Goal: Task Accomplishment & Management: Use online tool/utility

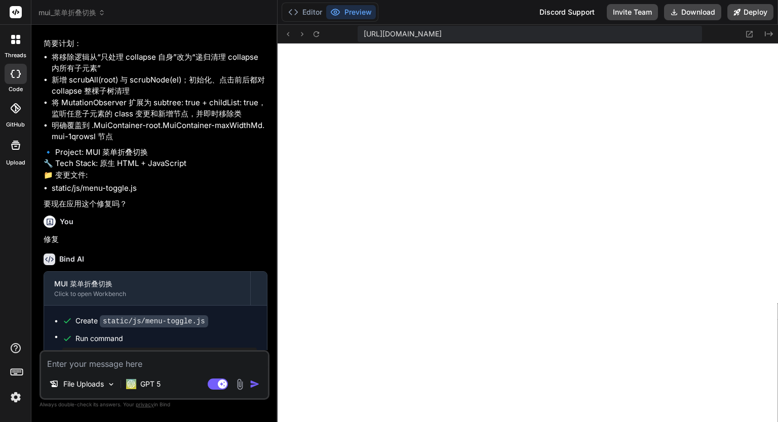
scroll to position [1054, 0]
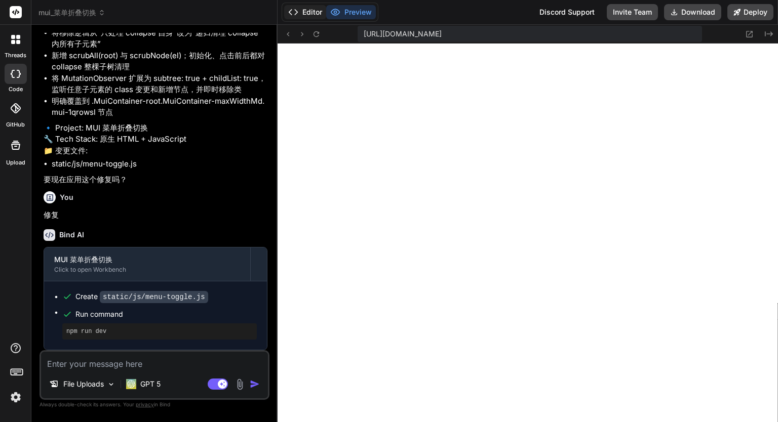
click at [313, 7] on button "Editor" at bounding box center [305, 12] width 42 height 14
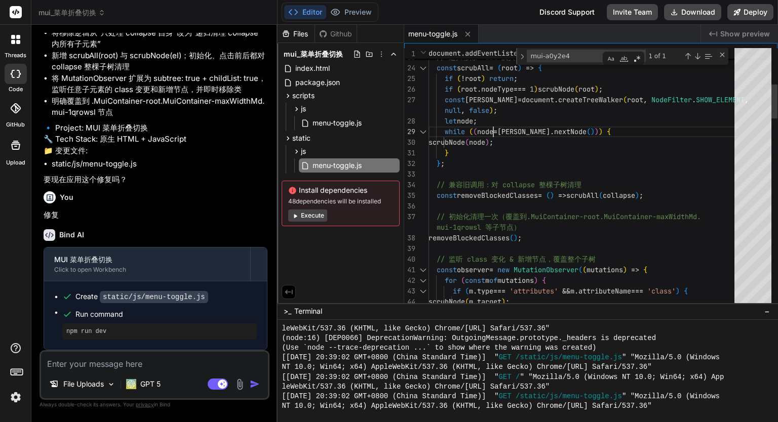
scroll to position [0, 0]
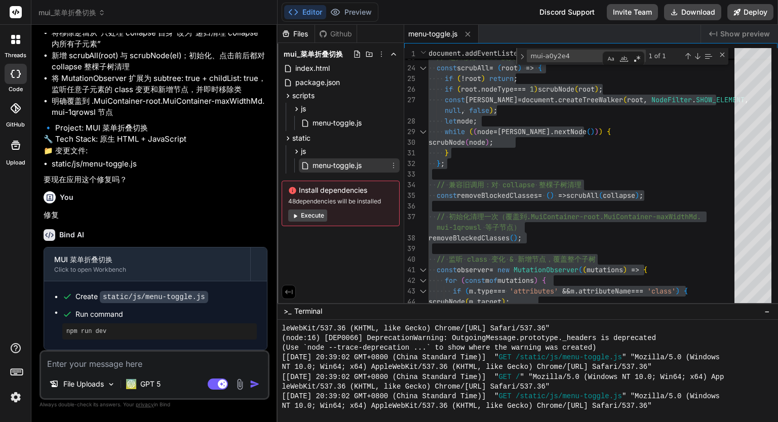
click at [319, 160] on span "menu-toggle.js" at bounding box center [336, 166] width 51 height 12
click at [320, 161] on span "menu-toggle.js" at bounding box center [336, 166] width 51 height 12
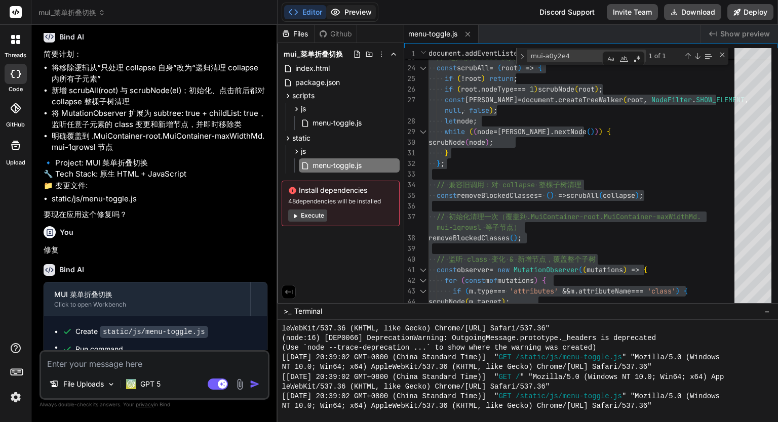
click at [357, 8] on button "Preview" at bounding box center [351, 12] width 50 height 14
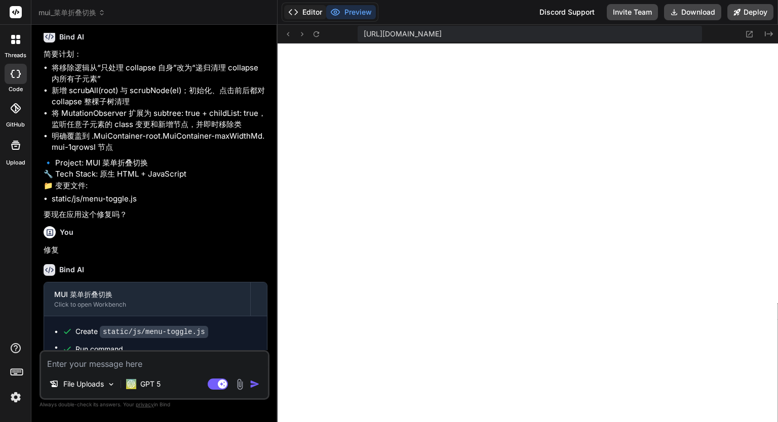
click at [318, 7] on button "Editor" at bounding box center [305, 12] width 42 height 14
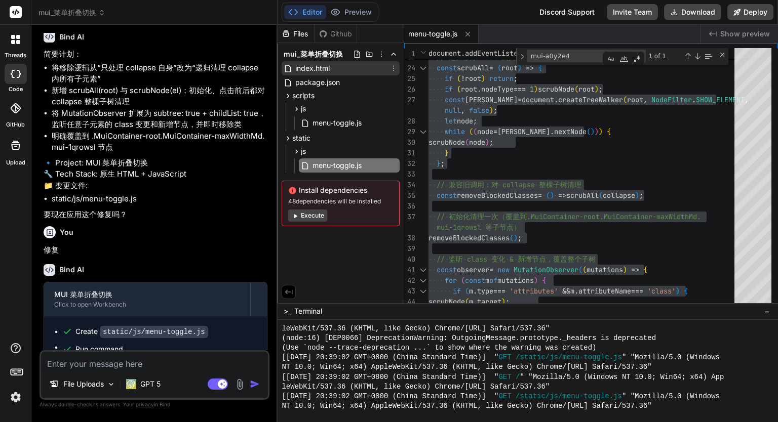
click at [329, 72] on span "index.html" at bounding box center [312, 68] width 36 height 12
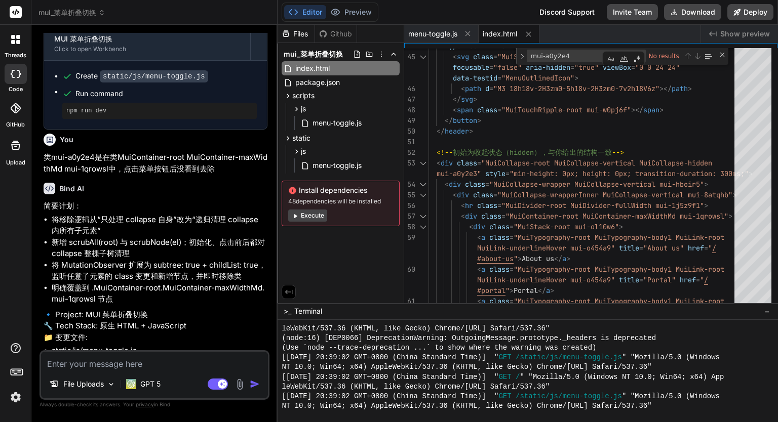
scroll to position [750, 0]
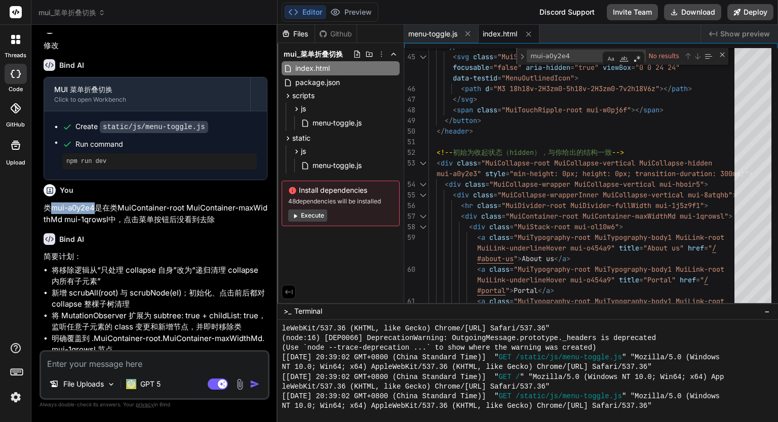
drag, startPoint x: 51, startPoint y: 254, endPoint x: 96, endPoint y: 252, distance: 45.6
click at [96, 225] on p "类mui-a0y2e4是在类MuiContainer-root MuiContainer-maxWidthMd mui-1qrowsl中，点击菜单按钮后没看到…" at bounding box center [156, 214] width 224 height 23
copy p "mui-a0y2e4"
type textarea "<div class="MuiCollapse-wrapperInner MuiCollapse-vertical mui-8atqhb"> <hr clas…"
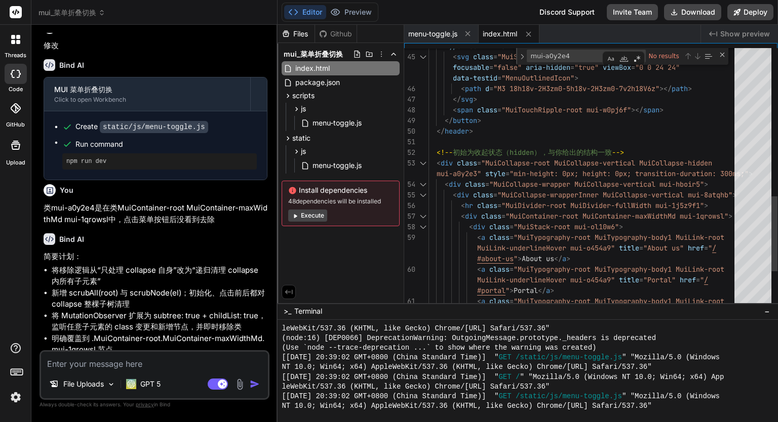
paste textarea "mui-a0y2e4"
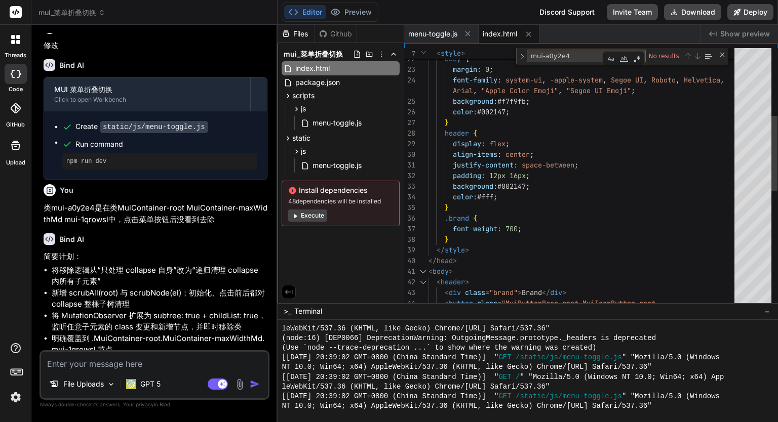
type textarea "mui-a0y2e4"
click at [556, 126] on div "< button class = "MuiButtonBase-root MuiIconButton-root < body > < header > < d…" at bounding box center [584, 263] width 312 height 899
click at [570, 63] on div "mui-a0y2e4 mui-a0y2e4 No results" at bounding box center [622, 56] width 212 height 17
click at [572, 58] on textarea "mui-a0y2e4" at bounding box center [569, 56] width 85 height 12
click at [449, 36] on span "menu-toggle.js" at bounding box center [432, 34] width 49 height 10
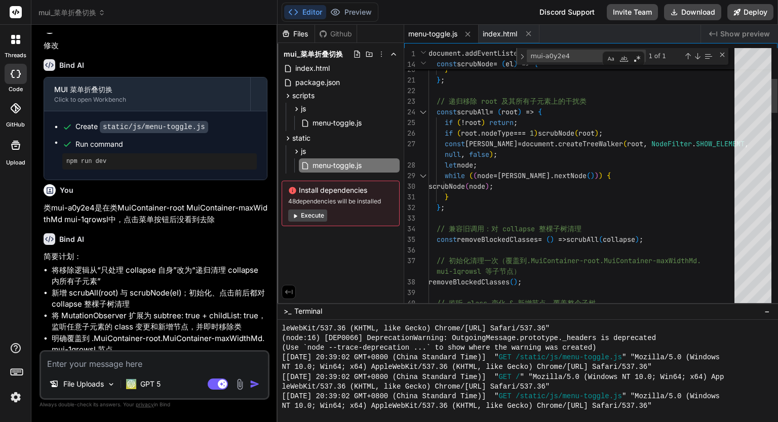
click at [579, 58] on textarea "mui-a0y2e4" at bounding box center [569, 56] width 85 height 12
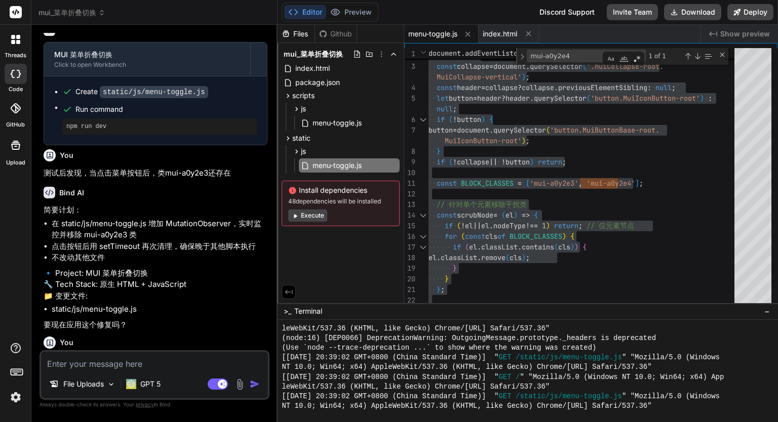
click at [439, 32] on span "menu-toggle.js" at bounding box center [432, 34] width 49 height 10
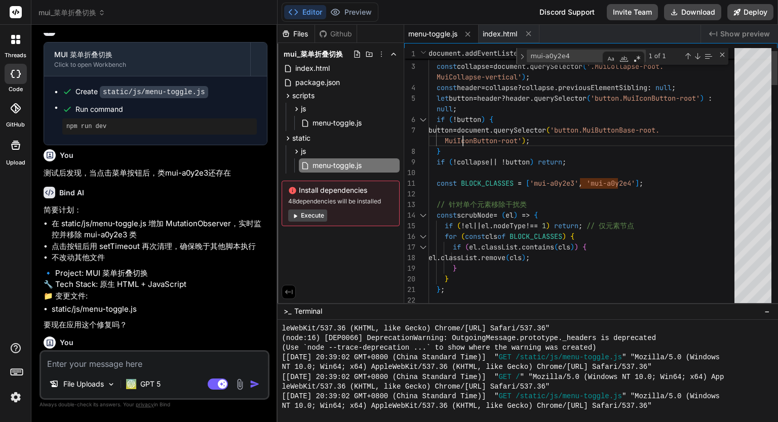
type textarea "document.addEventListener('DOMContentLoaded', function () { // 定位元素 const colla…"
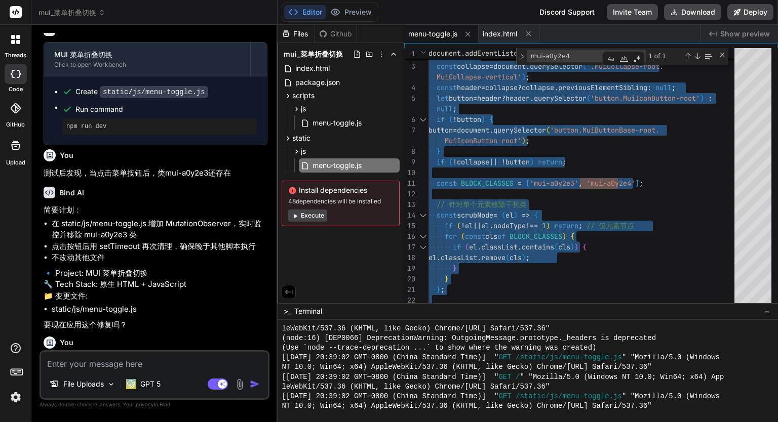
click at [134, 364] on textarea at bounding box center [154, 361] width 227 height 18
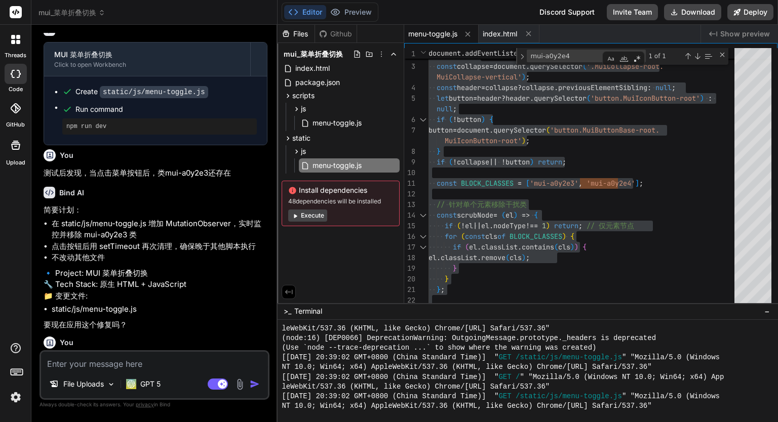
type textarea "m"
type textarea "x"
type textarea "me"
type textarea "x"
type textarea "mei"
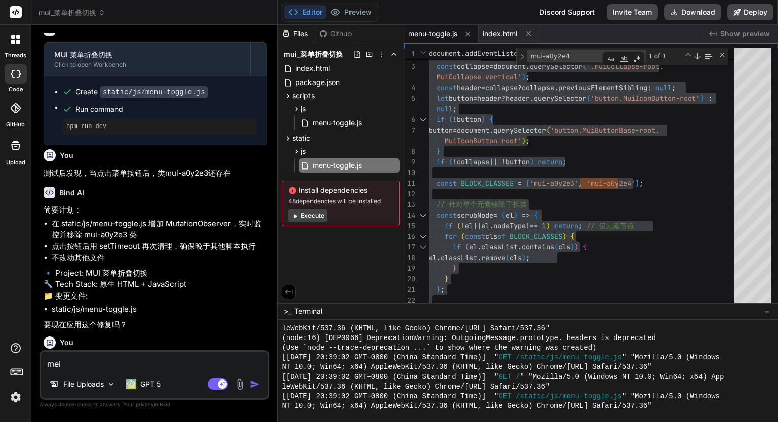
type textarea "x"
type textarea "me"
type textarea "x"
type textarea "m"
type textarea "x"
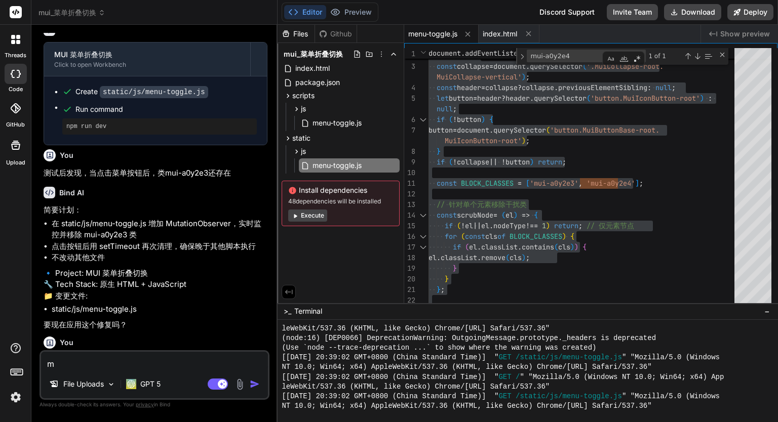
type textarea "x"
type textarea "z"
type textarea "x"
type textarea "za"
type textarea "x"
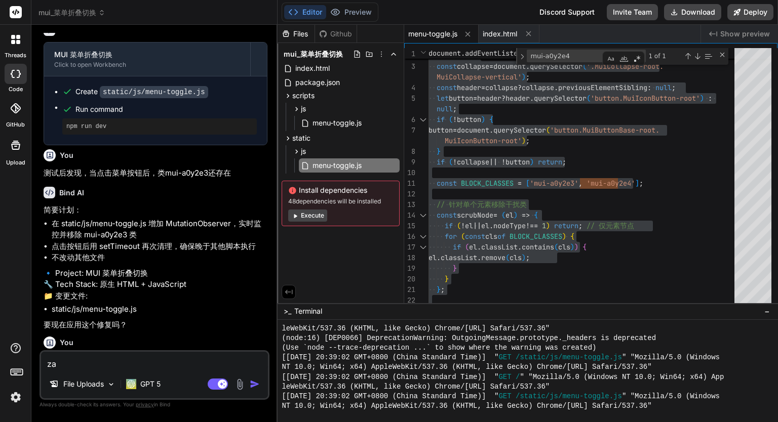
type textarea "zai"
type textarea "x"
type textarea "zai'y"
type textarea "x"
type textarea "zai'ye"
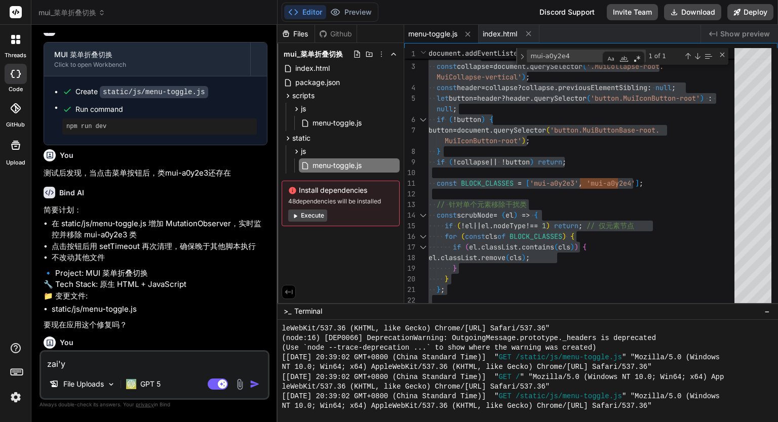
type textarea "x"
type textarea "zai'ye'm"
type textarea "x"
type textarea "zai'ye'mi"
type textarea "x"
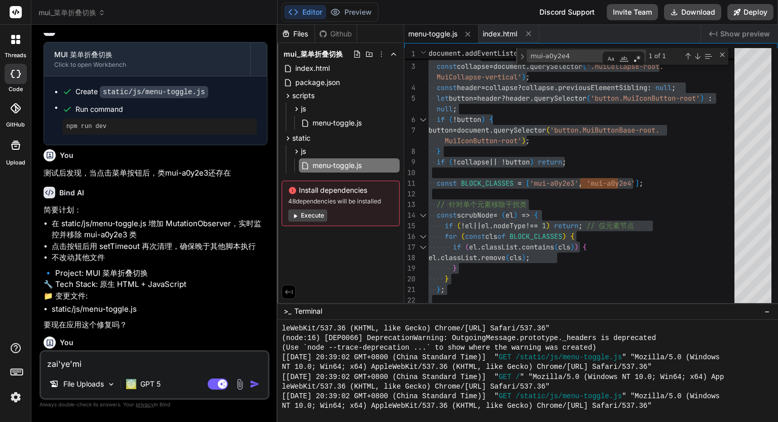
type textarea "zai'ye'mia"
type textarea "x"
type textarea "zai'ye'mian"
type textarea "x"
type textarea "在页面"
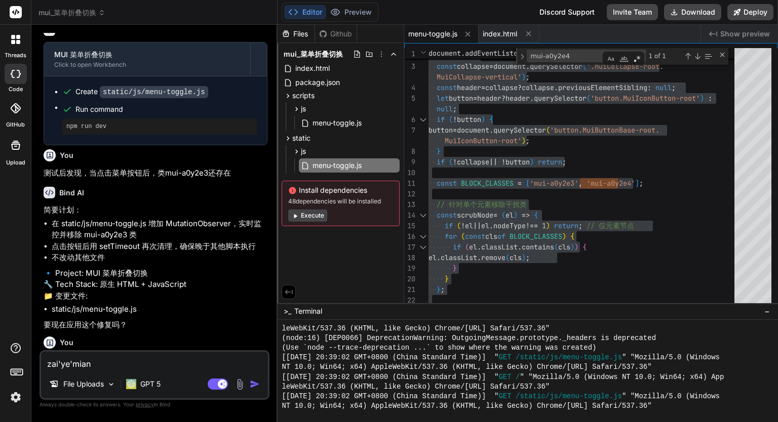
type textarea "x"
type textarea "在页面d"
type textarea "x"
type textarea "在页面da"
type textarea "x"
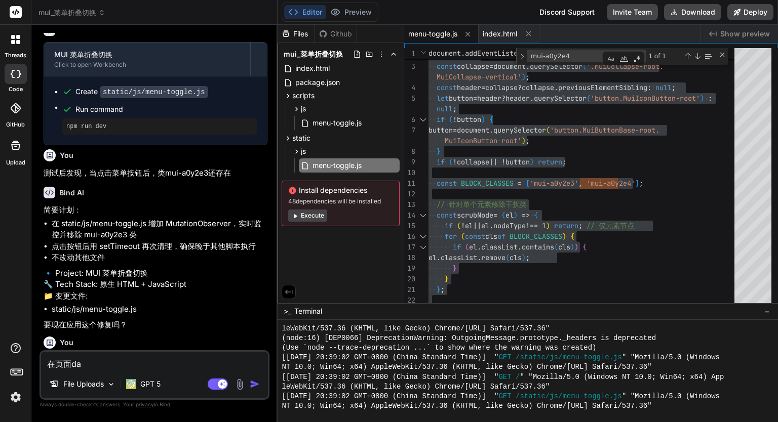
type textarea "在页面da'k"
type textarea "x"
type textarea "在页面da'ka"
type textarea "x"
type textarea "在页面da'kai"
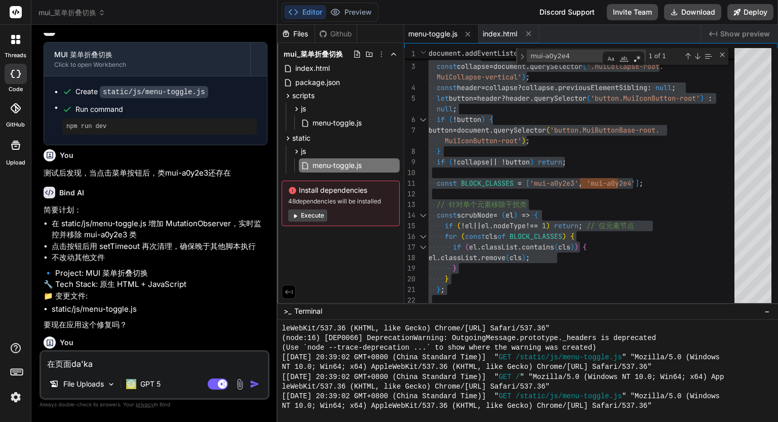
type textarea "x"
type textarea "在页面da'kai'h"
type textarea "x"
type textarea "在页面da'kai'ho"
type textarea "x"
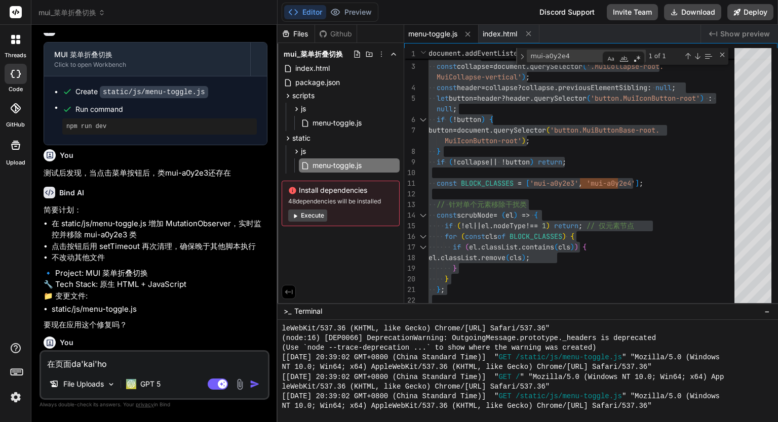
type textarea "在页面da'kai'hou"
type textarea "x"
type textarea "在页面打开后"
type textarea "x"
type textarea "在页面打开后，"
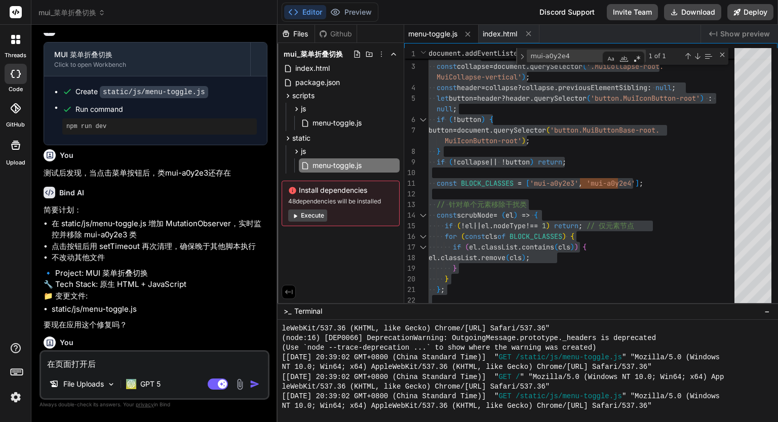
type textarea "x"
type textarea "在页面打开后，m"
type textarea "x"
type textarea "在页面打开后，me"
type textarea "x"
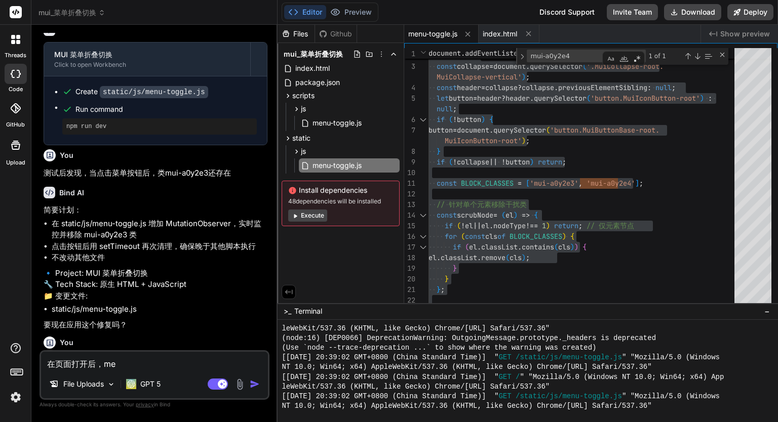
type textarea "在页面打开后，mei"
type textarea "x"
type textarea "在页面打开后，mei'y"
type textarea "x"
type textarea "在页面打开后，mei'yo"
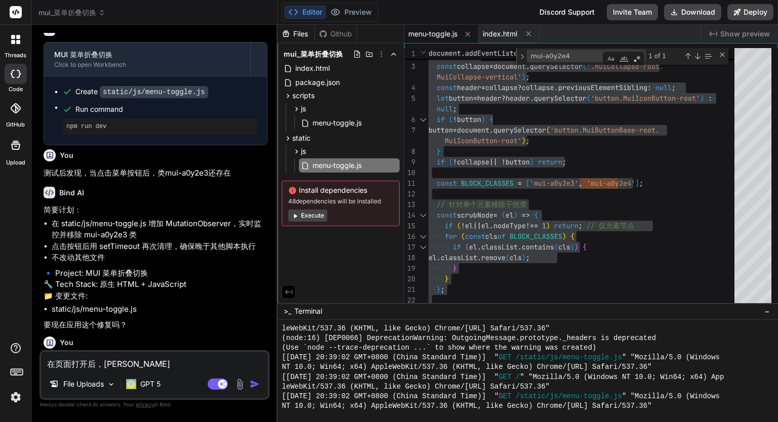
type textarea "x"
type textarea "在页面打开后，mei'you"
type textarea "x"
type textarea "在页面打开后，mei'you'z"
type textarea "x"
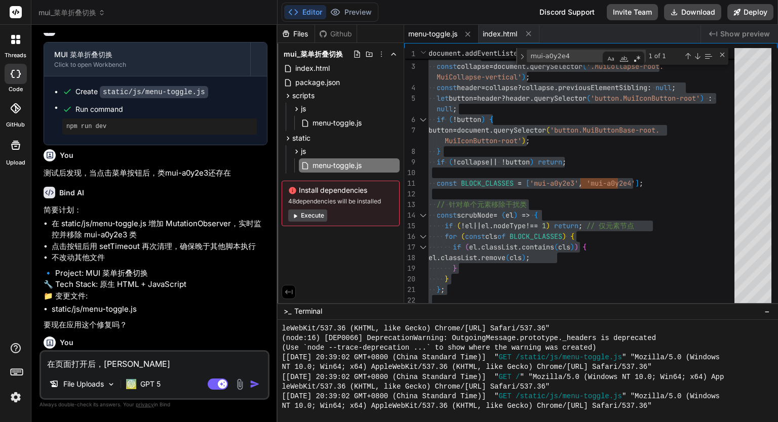
type textarea "在页面打开后，mei'you'zh"
type textarea "x"
type textarea "在页面打开后，mei'you'zha"
type textarea "x"
type textarea "在页面打开后，mei'you'zhao"
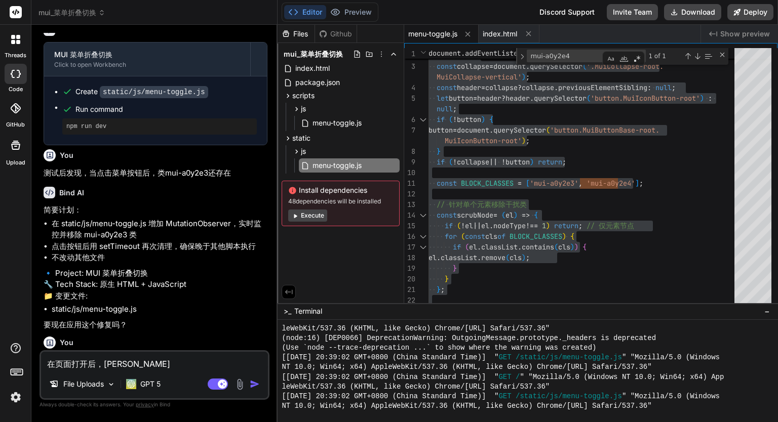
type textarea "x"
type textarea "在页面打开后，mei'you'zhao'd"
type textarea "x"
type textarea "在页面打开后，mei'you'zhao'da"
type textarea "x"
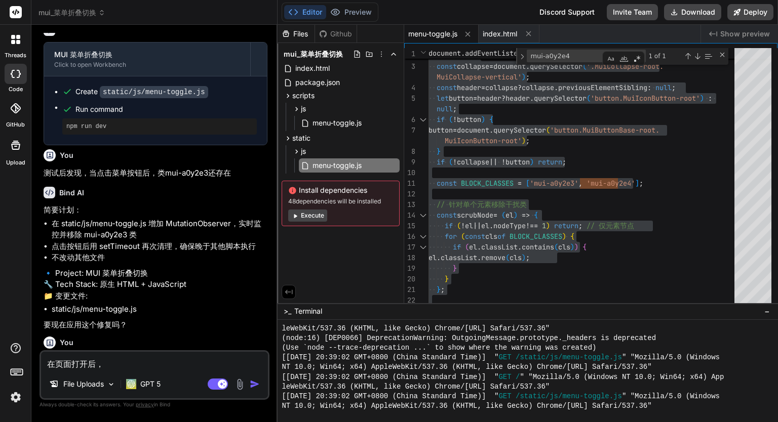
type textarea "在页面打开后，mei'you'zhao'dao"
type textarea "x"
type textarea "在页面打开后，没有找到"
type textarea "x"
type textarea "在页面打开后，没有找到l"
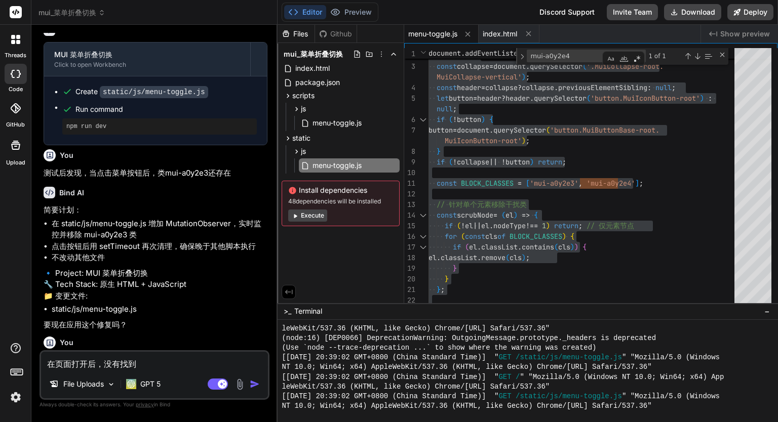
type textarea "x"
type textarea "在页面打开后，没有找到le"
type textarea "x"
type textarea "在页面打开后，没有找到lei"
type textarea "x"
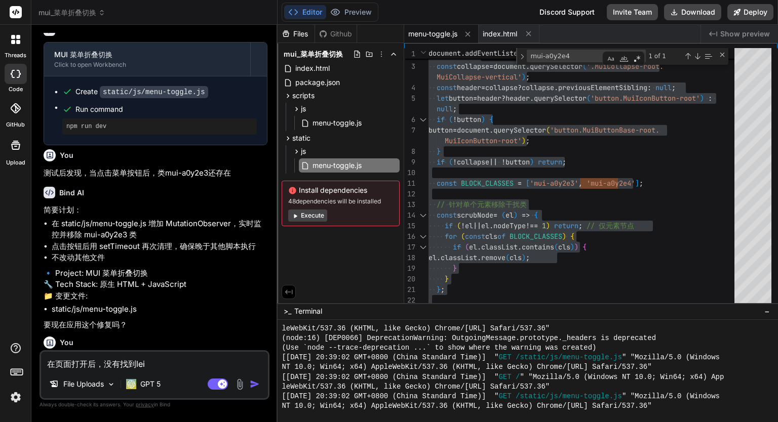
type textarea "在页面打开后，没有找到类"
type textarea "x"
paste textarea "mui-a0y2e4"
type textarea "在页面打开后，没有找到类mui-a0y2e4"
type textarea "x"
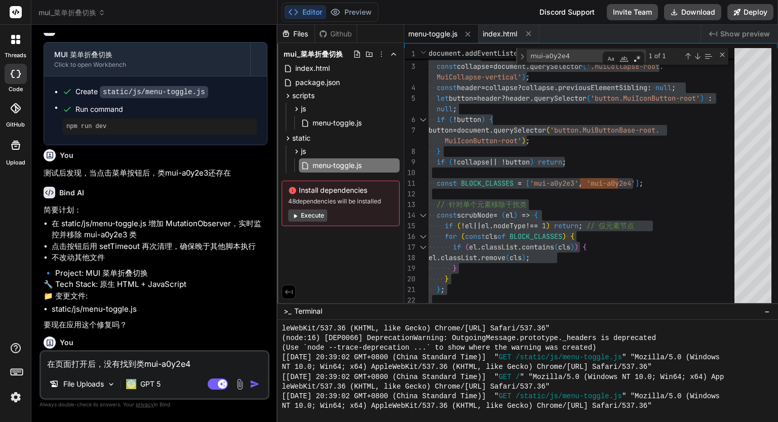
type textarea "在页面打开后，没有找到类mui-a0y2e4，"
type textarea "x"
type textarea "在页面打开后，没有找到类mui-a0y2e4，b"
type textarea "x"
type textarea "在页面打开后，没有找到类mui-a0y2e4，b'n"
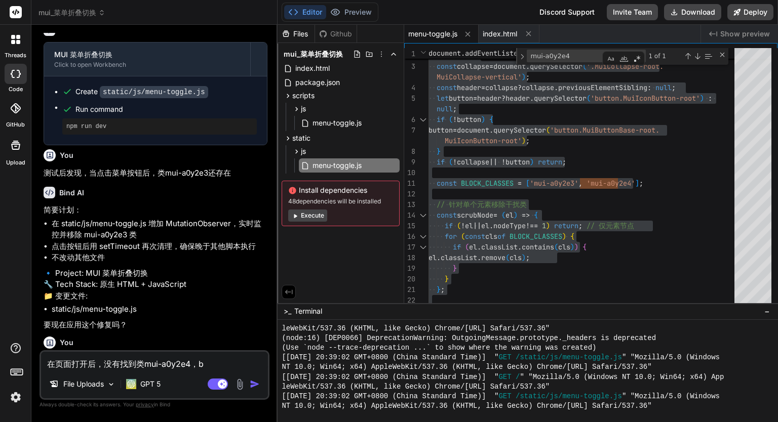
type textarea "x"
type textarea "在页面打开后，没有找到类mui-a0y2e4，b"
type textarea "x"
type textarea "在页面打开后，没有找到类mui-a0y2e4，"
type textarea "x"
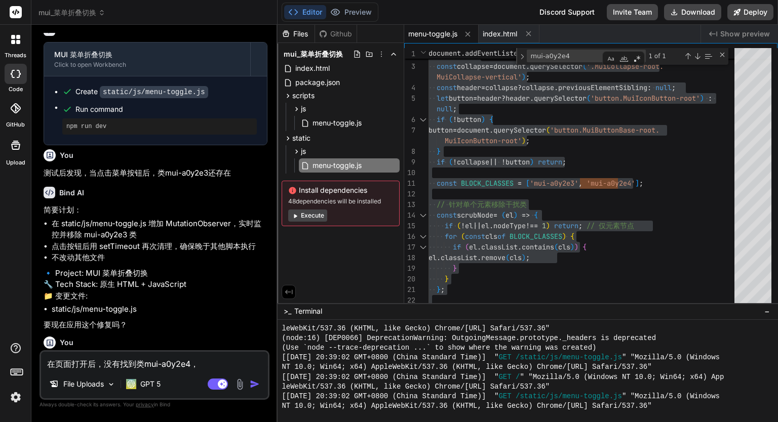
type textarea "在页面打开后，没有找到类mui-a0y2e4"
type textarea "x"
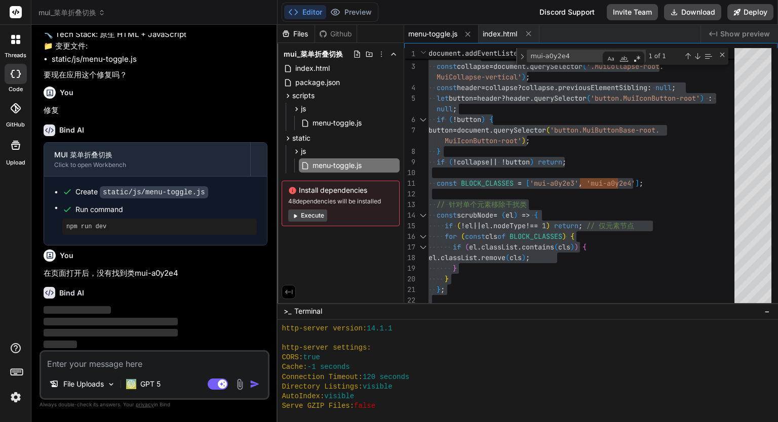
scroll to position [167, 0]
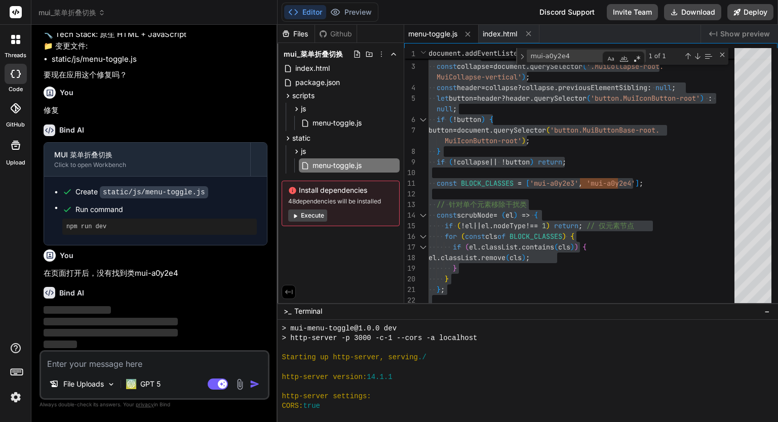
click at [301, 314] on span "Terminal" at bounding box center [308, 311] width 28 height 10
click at [304, 312] on span "Terminal" at bounding box center [308, 311] width 28 height 10
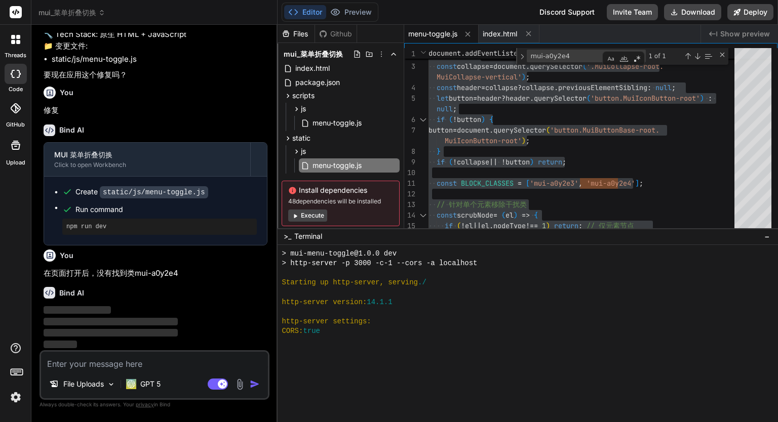
scroll to position [107, 0]
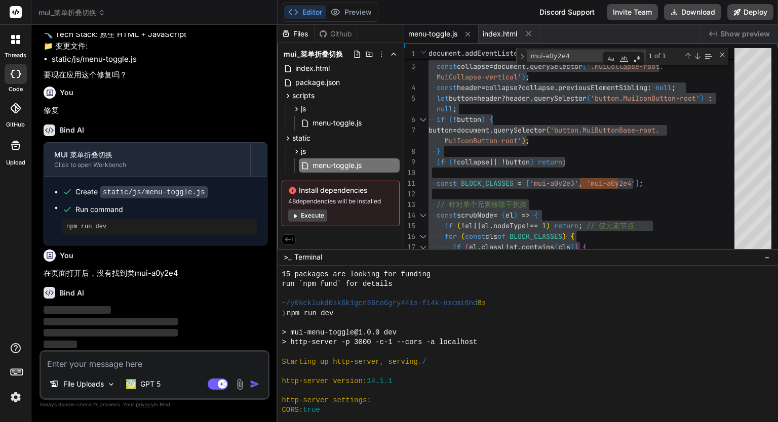
drag, startPoint x: 442, startPoint y: 303, endPoint x: 446, endPoint y: 249, distance: 54.3
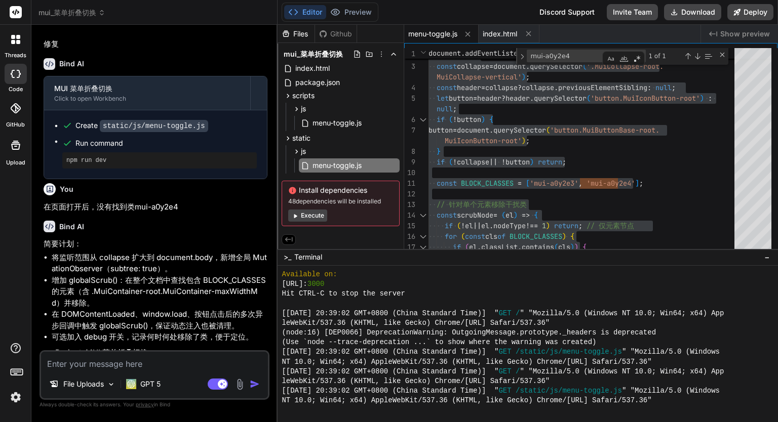
scroll to position [1311, 0]
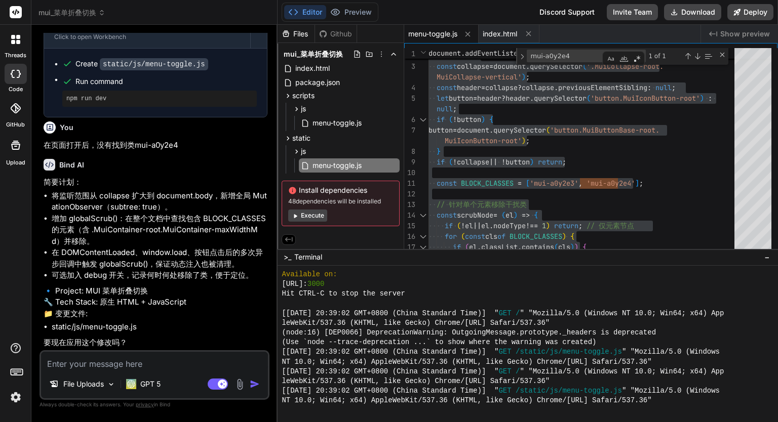
type textarea "x"
click at [170, 370] on textarea at bounding box center [154, 361] width 227 height 18
click at [173, 352] on textarea at bounding box center [154, 361] width 227 height 18
type textarea "z"
type textarea "x"
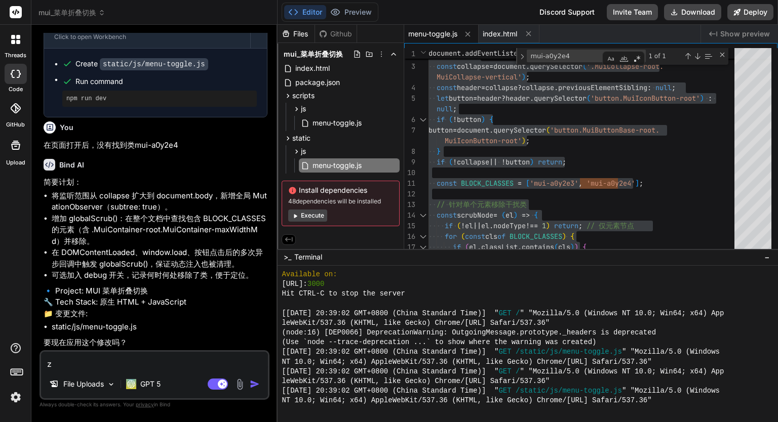
type textarea "zh"
type textarea "x"
type textarea "zhi"
type textarea "x"
type textarea "zhi'x"
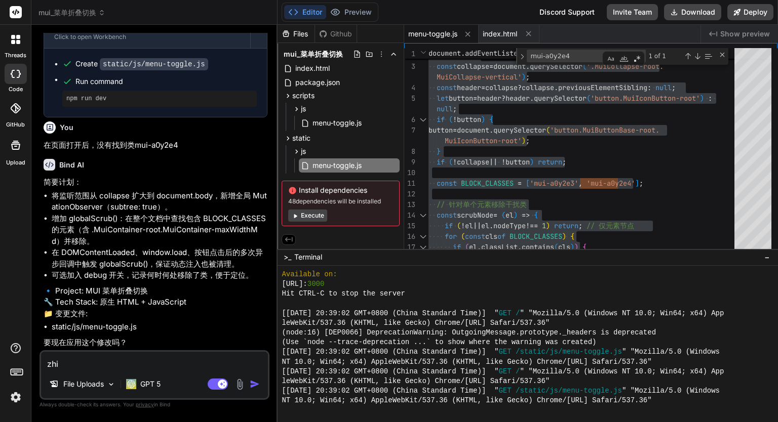
type textarea "x"
type textarea "zhi'xi"
type textarea "x"
type textarea "zhi'xin"
type textarea "x"
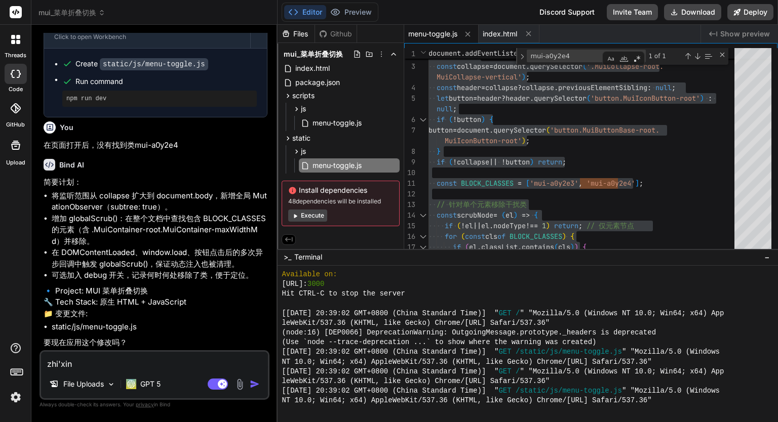
type textarea "zhi'xing"
type textarea "x"
type textarea "执行"
type textarea "x"
type textarea "执"
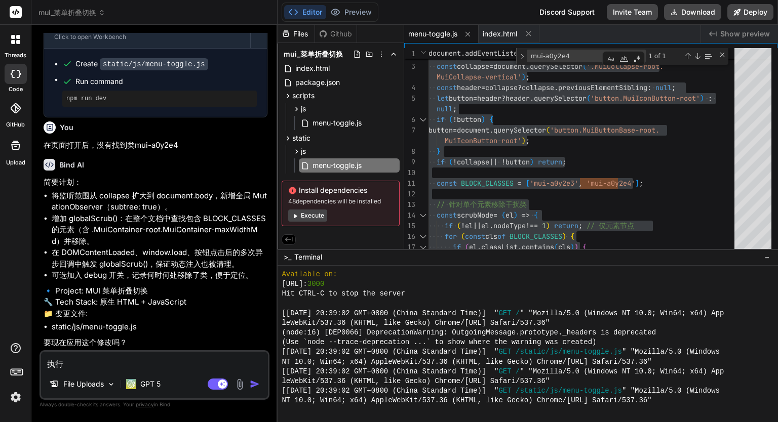
type textarea "x"
type textarea "xi"
type textarea "x"
type textarea "xiu"
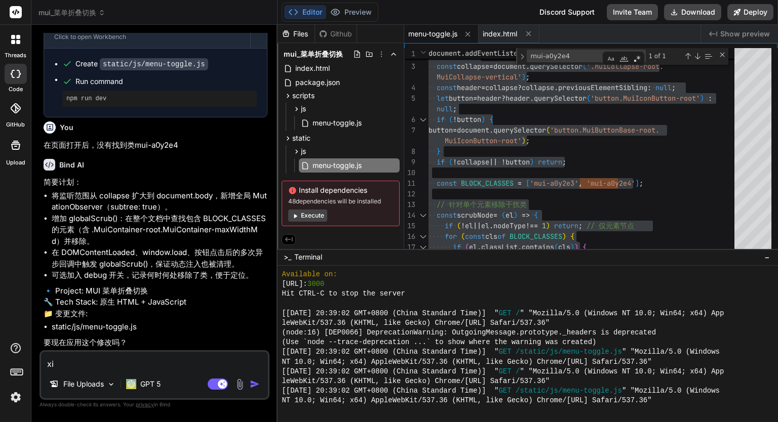
type textarea "x"
type textarea "xiu'g"
type textarea "x"
type textarea "xiu'ga"
type textarea "x"
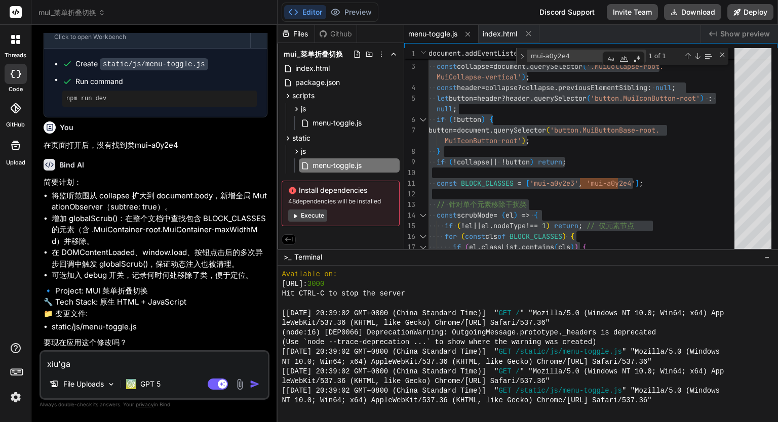
type textarea "xiu'gai"
type textarea "x"
type textarea "修改"
type textarea "x"
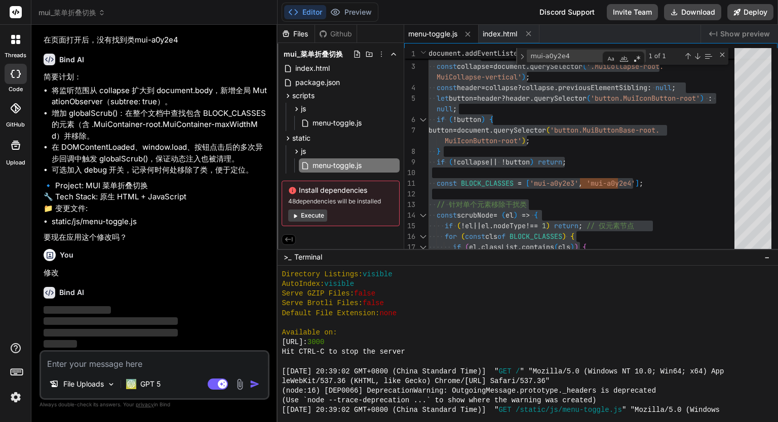
scroll to position [676, 0]
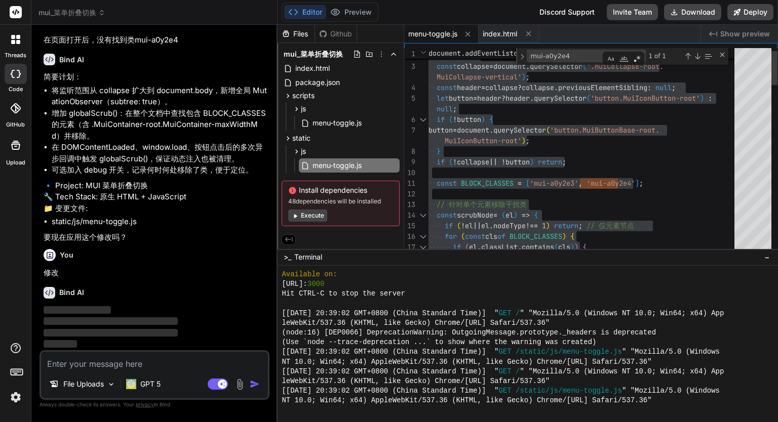
type textarea "} if (!collapse || !button) return; const BLOCK_CLASSES = ['mui-a0y2e3', 'mui-a…"
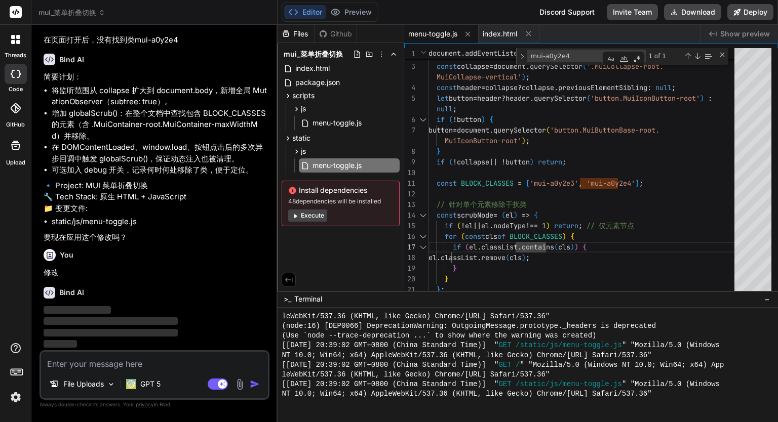
scroll to position [719, 0]
drag, startPoint x: 542, startPoint y: 249, endPoint x: 554, endPoint y: 291, distance: 44.4
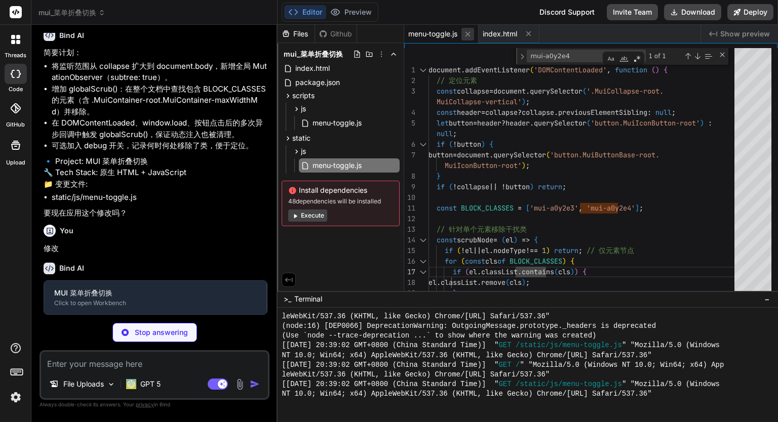
scroll to position [1415, 0]
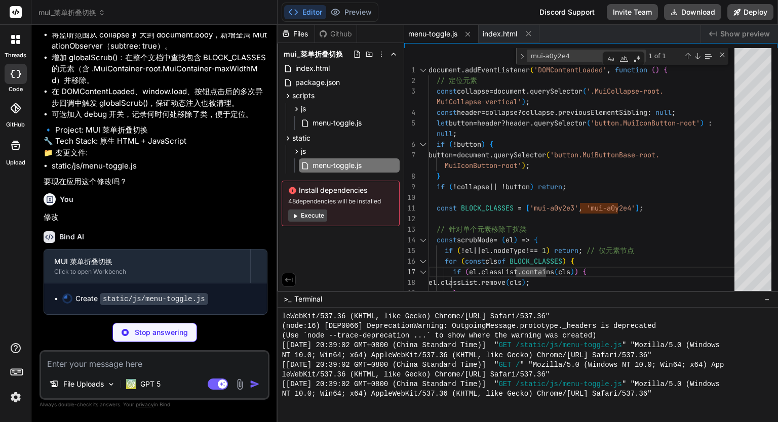
click at [13, 375] on rect at bounding box center [17, 372] width 12 height 6
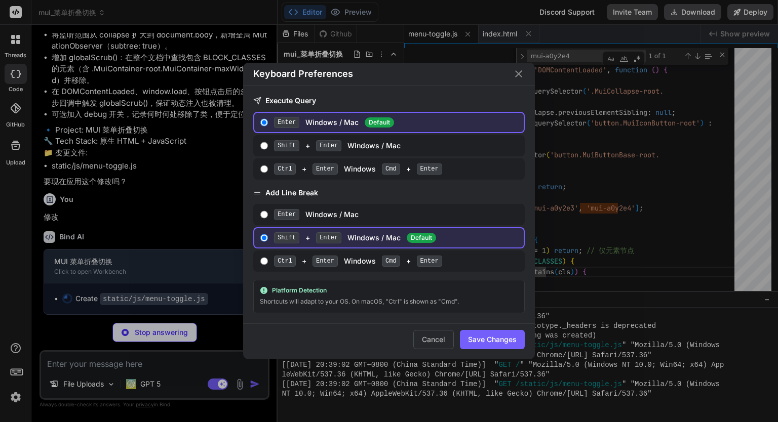
click at [13, 373] on div "Keyboard Preferences Execute Query Enter Windows / Mac Default Shift + Enter Wi…" at bounding box center [389, 211] width 778 height 422
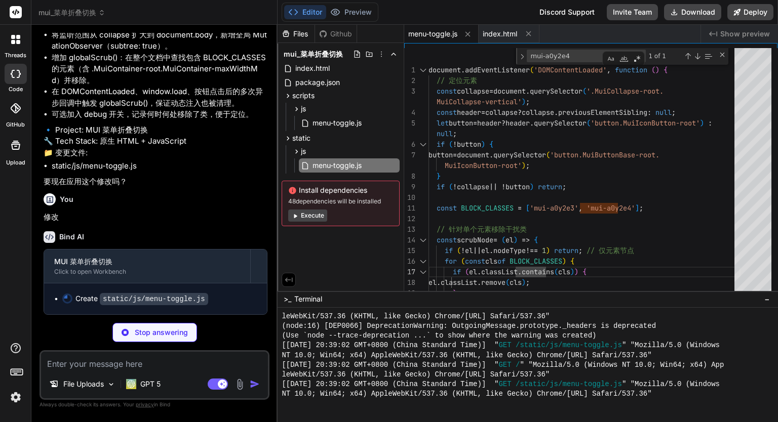
click at [11, 390] on img at bounding box center [15, 397] width 17 height 17
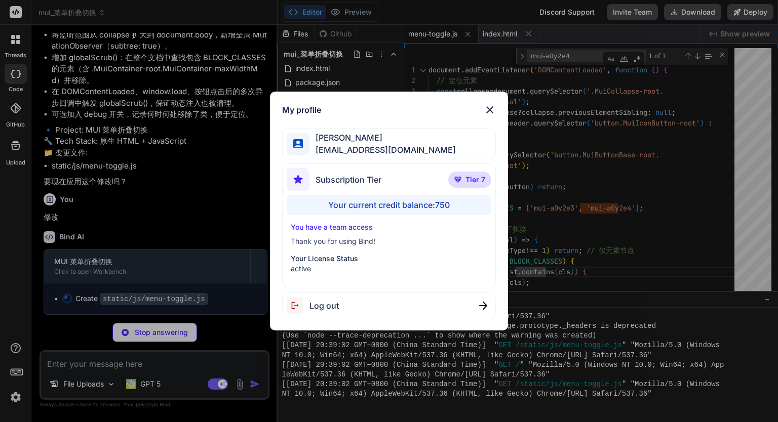
click at [11, 396] on div "My profile Eric Lee ohiwello@gmail.com Subscription Tier Tier 7 Your current cr…" at bounding box center [389, 211] width 778 height 422
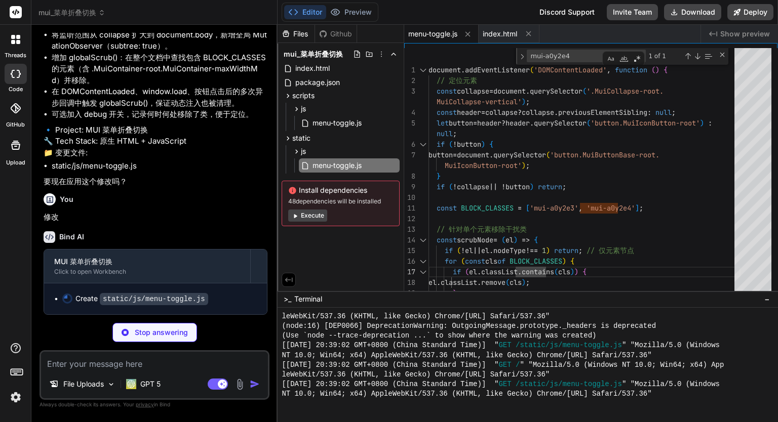
click at [11, 396] on img at bounding box center [15, 397] width 17 height 17
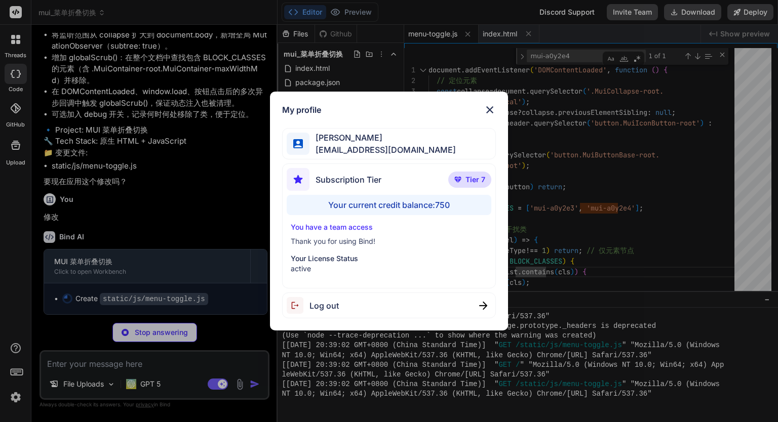
click at [11, 394] on div "My profile Eric Lee ohiwello@gmail.com Subscription Tier Tier 7 Your current cr…" at bounding box center [389, 211] width 778 height 422
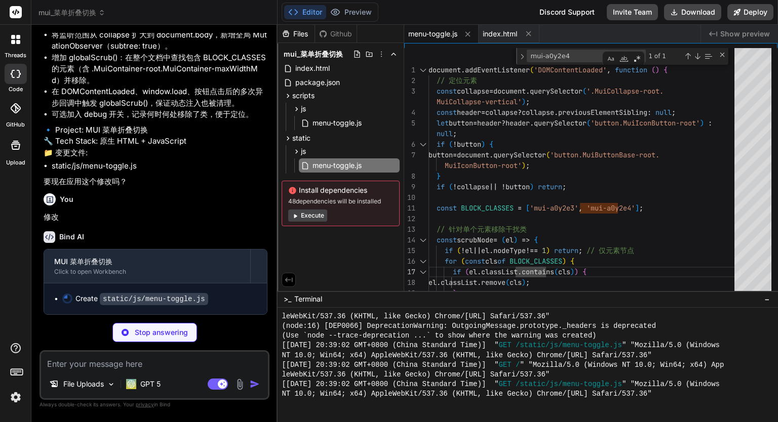
click at [11, 394] on img at bounding box center [15, 397] width 17 height 17
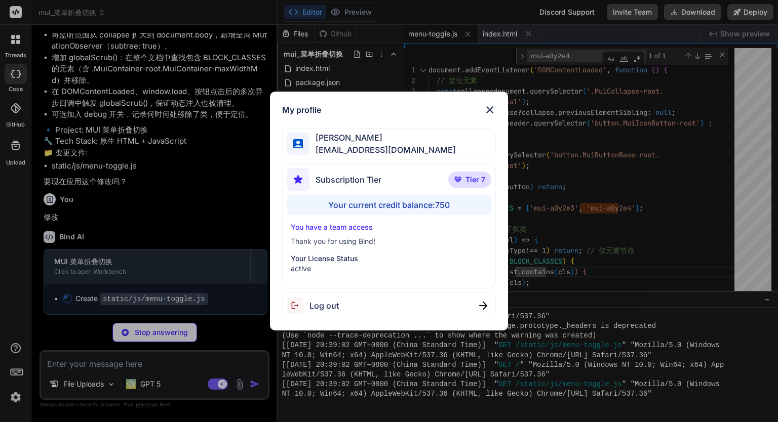
click at [11, 394] on div "My profile Eric Lee ohiwello@gmail.com Subscription Tier Tier 7 Your current cr…" at bounding box center [389, 211] width 778 height 422
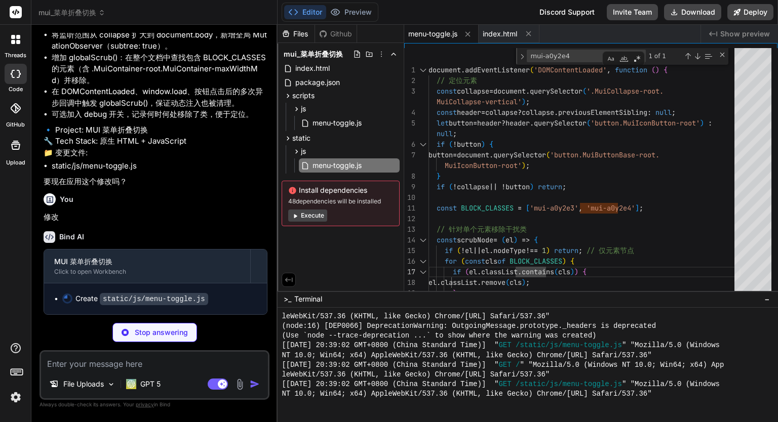
click at [14, 395] on img at bounding box center [15, 397] width 17 height 17
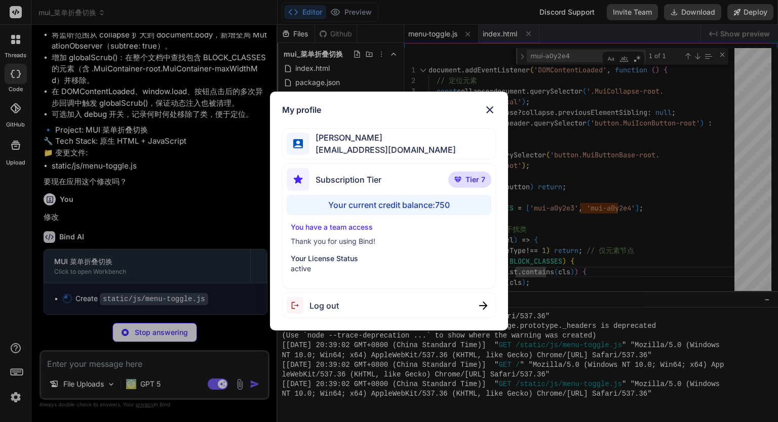
click at [14, 395] on div "My profile Eric Lee ohiwello@gmail.com Subscription Tier Tier 7 Your current cr…" at bounding box center [389, 211] width 778 height 422
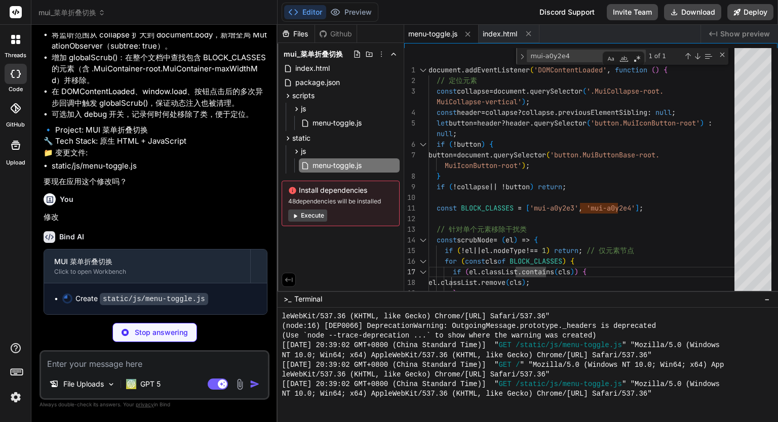
click at [14, 395] on img at bounding box center [15, 397] width 17 height 17
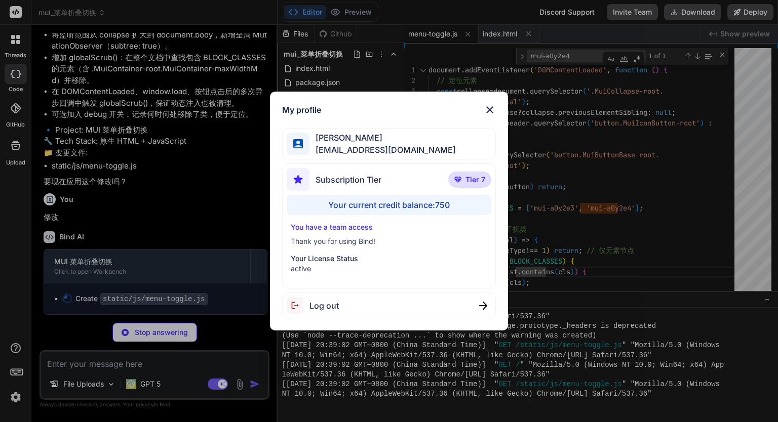
click at [10, 17] on div "My profile Eric Lee ohiwello@gmail.com Subscription Tier Tier 7 Your current cr…" at bounding box center [389, 211] width 778 height 422
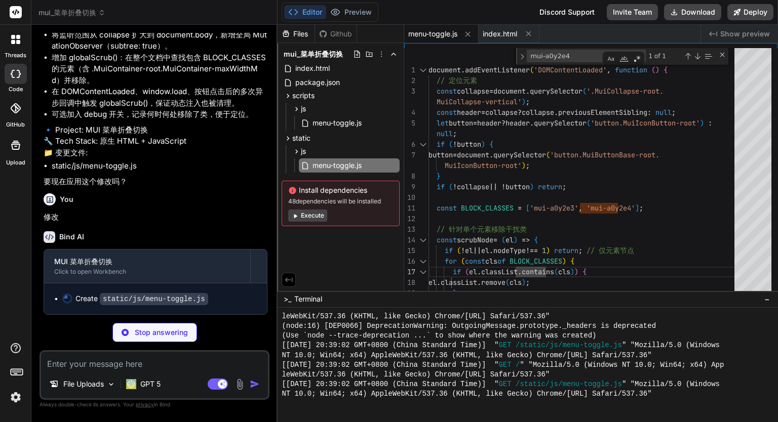
type textarea "x"
click at [10, 17] on rect at bounding box center [16, 12] width 12 height 12
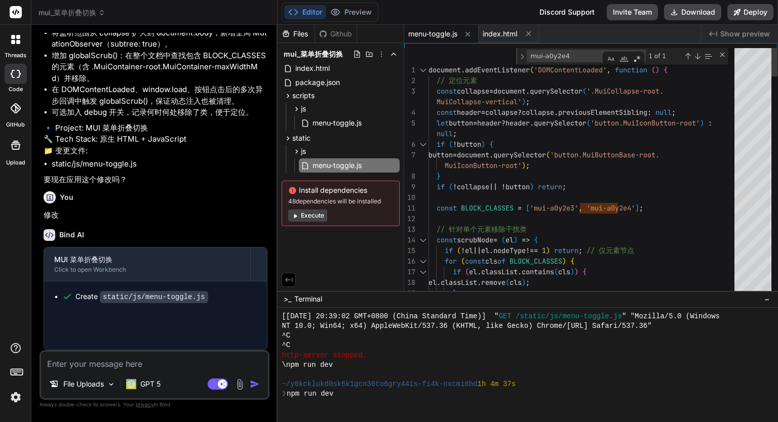
click at [10, 17] on rect at bounding box center [16, 12] width 12 height 12
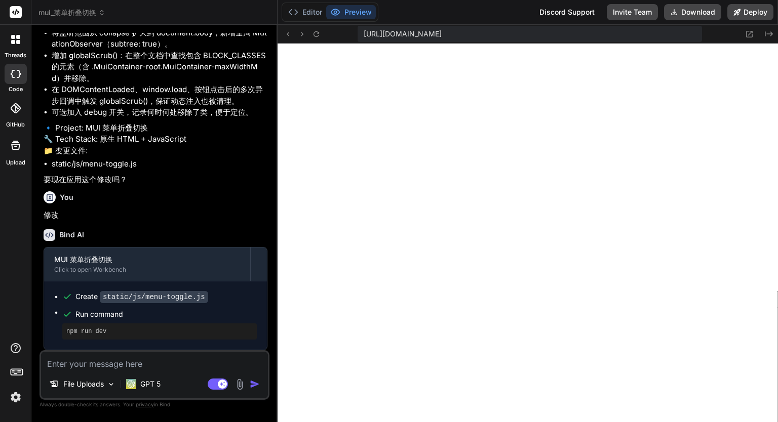
scroll to position [1059, 0]
click at [10, 17] on rect at bounding box center [16, 12] width 12 height 12
type textarea "x"
click at [16, 12] on icon at bounding box center [16, 12] width 8 height 6
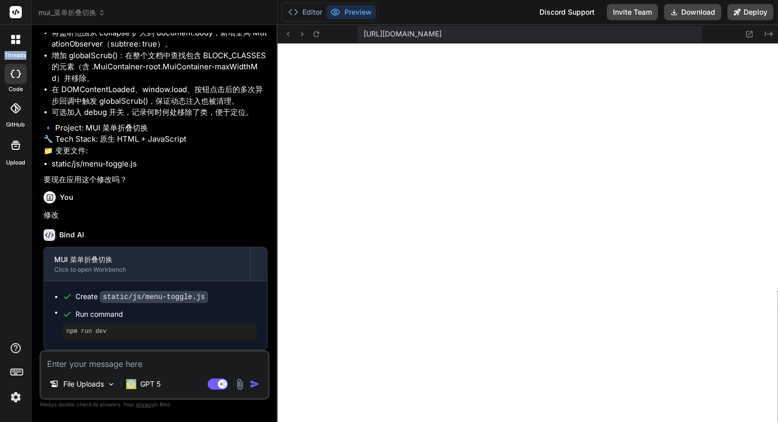
scroll to position [1473, 0]
click at [310, 11] on button "Editor" at bounding box center [305, 12] width 42 height 14
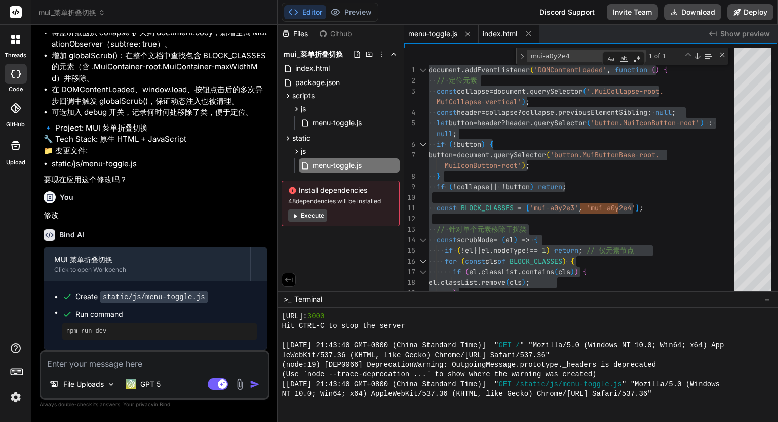
click at [514, 35] on span "index.html" at bounding box center [500, 34] width 34 height 10
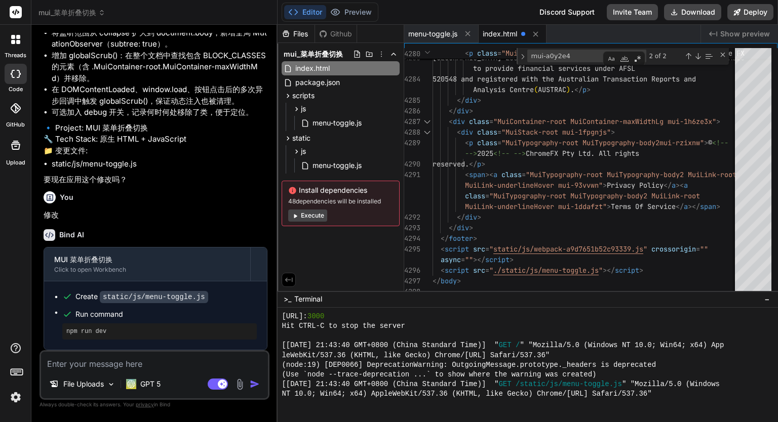
click at [325, 261] on div "Files Github mui_菜单折叠切换 index.html package.json scripts js menu-toggle.js stati…" at bounding box center [340, 158] width 127 height 266
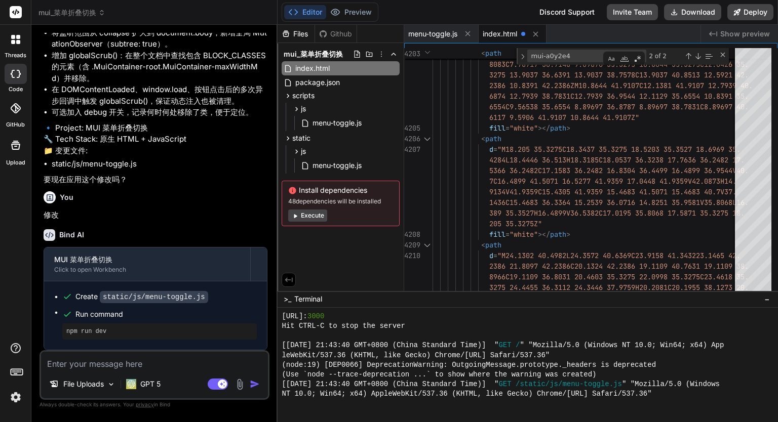
click at [521, 32] on div "index.html" at bounding box center [513, 34] width 68 height 18
click at [523, 35] on span at bounding box center [523, 34] width 4 height 4
type textarea "6117 9.5906 41.9107 10.8644 41.9107Z" fill="white"></path> <path d="M18.205 35.…"
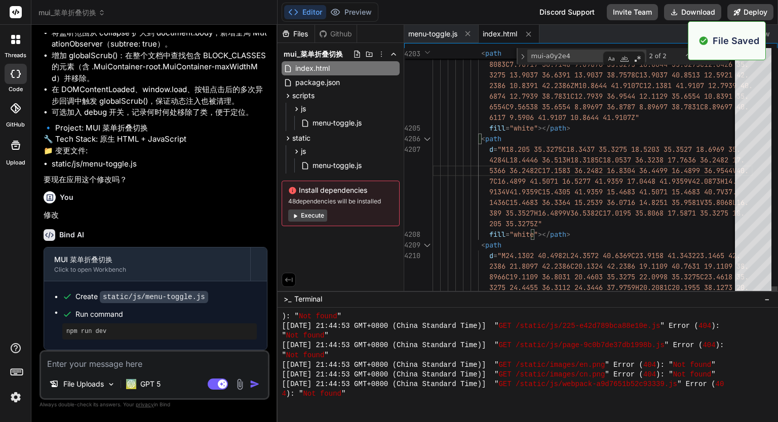
scroll to position [1973, 0]
click at [166, 358] on textarea at bounding box center [154, 361] width 227 height 18
type textarea "w"
type textarea "x"
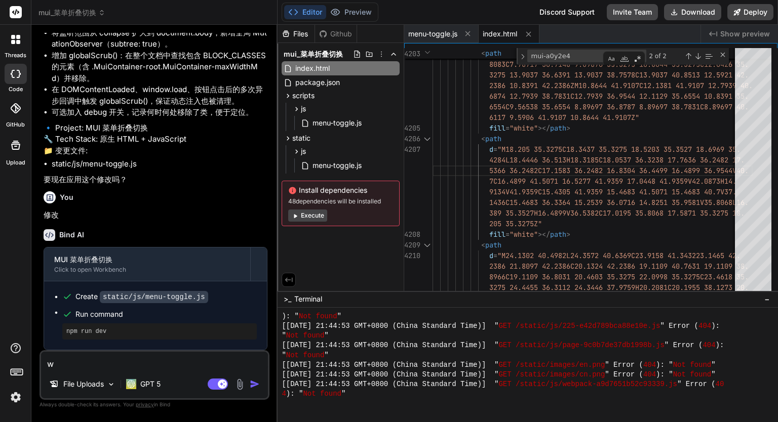
type textarea "wo"
type textarea "x"
type textarea "w"
type textarea "x"
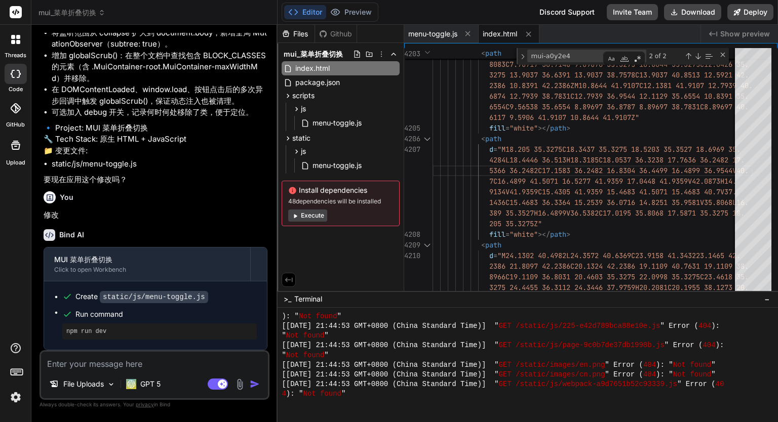
type textarea "w"
type textarea "x"
type textarea "wo"
type textarea "x"
type textarea "wo'g"
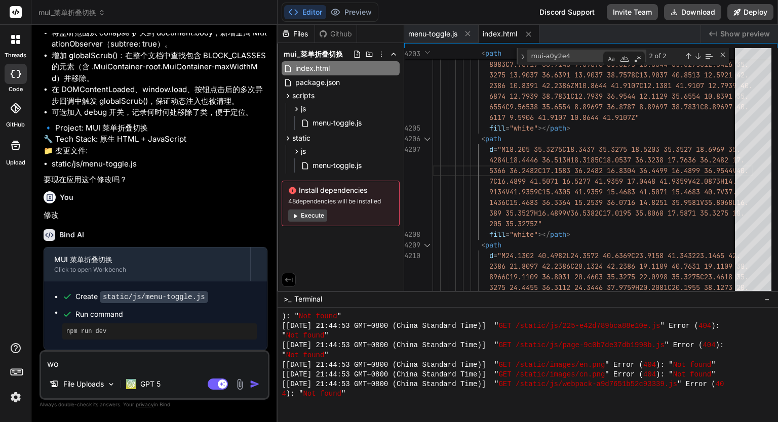
type textarea "x"
type textarea "wo'ge"
type textarea "x"
type textarea "wo'gen"
type textarea "x"
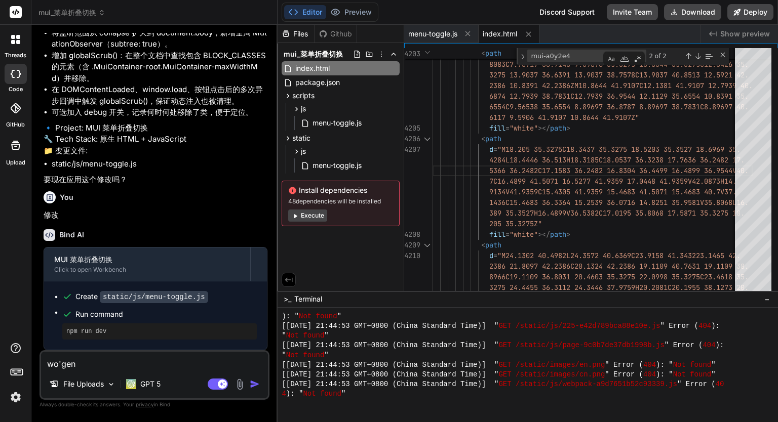
type textarea "wo'geng"
type textarea "x"
type textarea "wo'geng'x"
type textarea "x"
type textarea "wo'geng'xi"
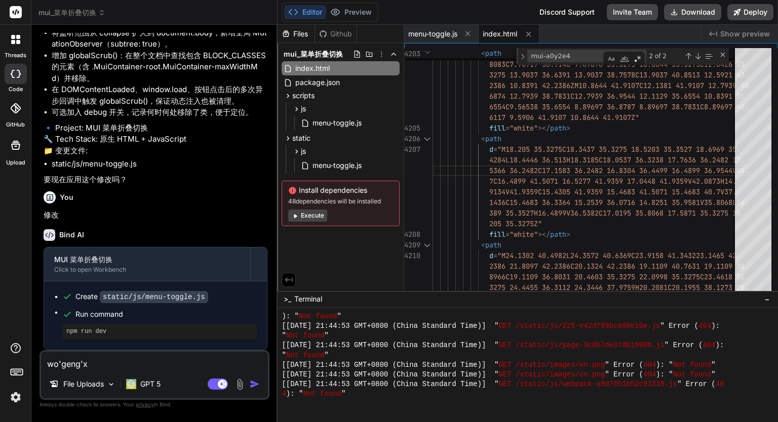
type textarea "x"
type textarea "wo'geng'xin"
type textarea "x"
type textarea "wo'geng'xin'l"
type textarea "x"
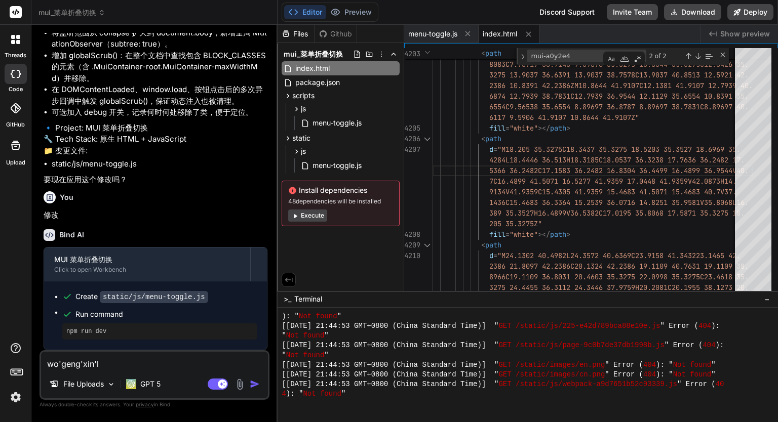
type textarea "wo'geng'xin'le"
type textarea "x"
type textarea "我更新了"
type textarea "x"
type textarea "我更新了i"
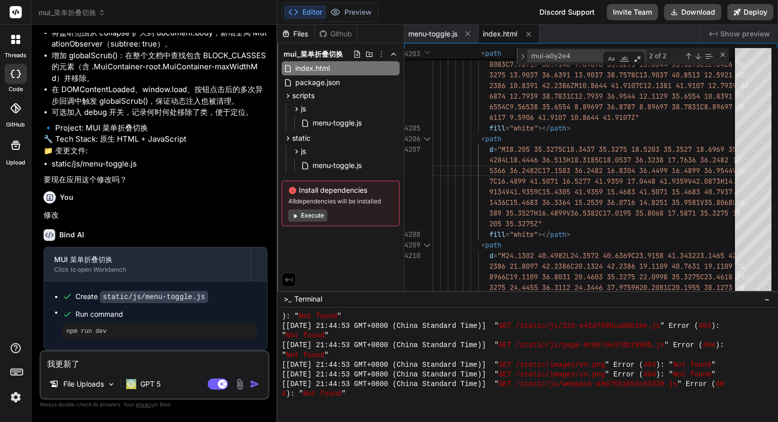
type textarea "x"
type textarea "我更新了in"
type textarea "x"
type textarea "我更新了in'd"
type textarea "x"
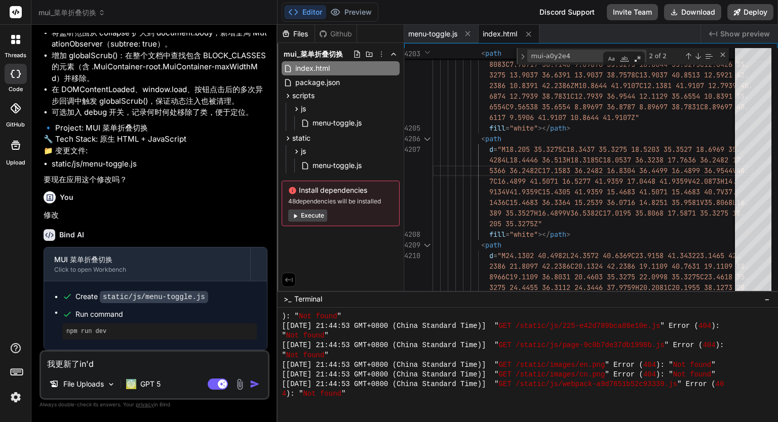
type textarea "我更新了in'de"
type textarea "x"
type textarea "我更新了index"
type textarea "x"
type textarea "我更新了index."
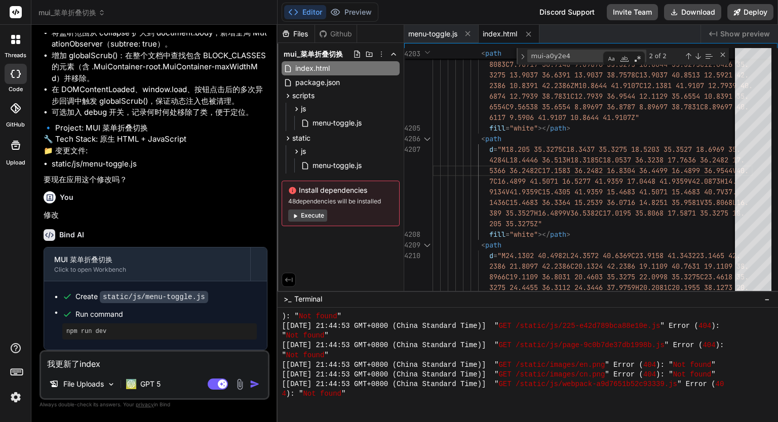
type textarea "x"
type textarea "我更新了index.h"
type textarea "x"
type textarea "我更新了index.ht"
type textarea "x"
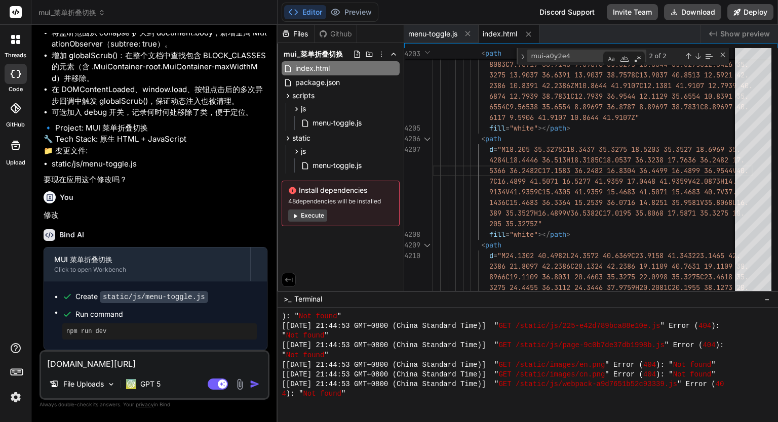
type textarea "我更新了index.htm"
type textarea "x"
type textarea "我更新了index.html"
type textarea "x"
type textarea "我更新了index.htmlw"
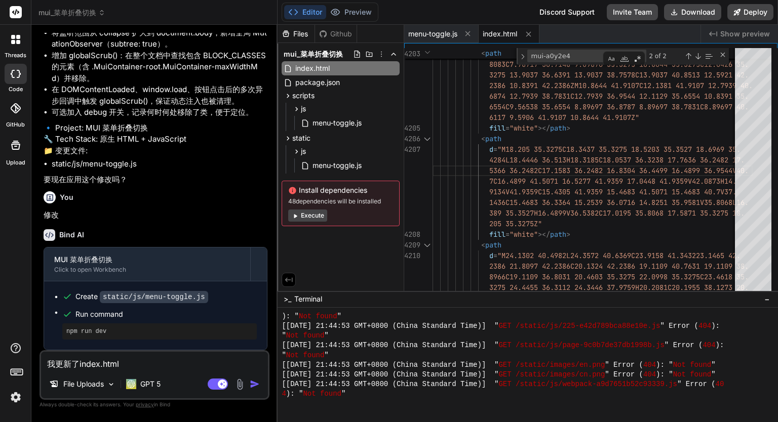
type textarea "x"
type textarea "我更新了index.htmlwe"
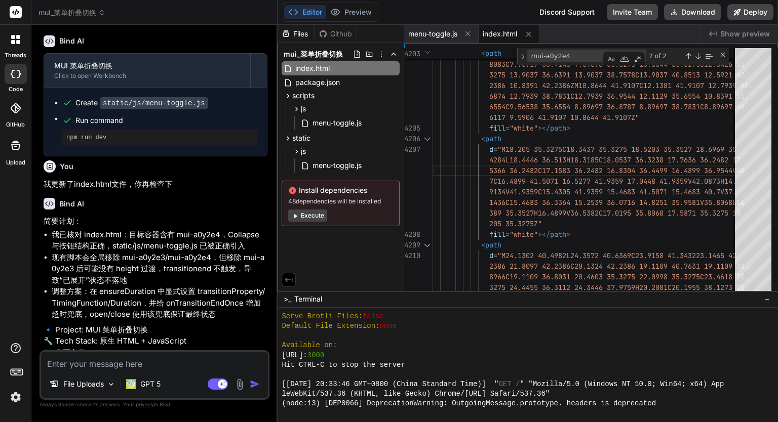
scroll to position [1729, 0]
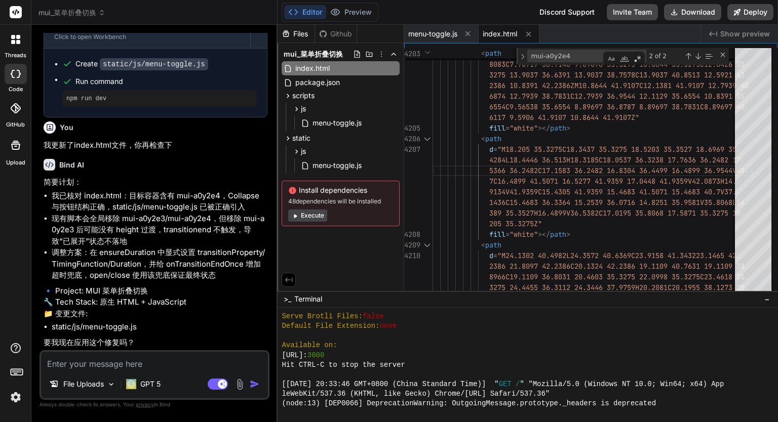
click at [128, 361] on textarea at bounding box center [154, 361] width 227 height 18
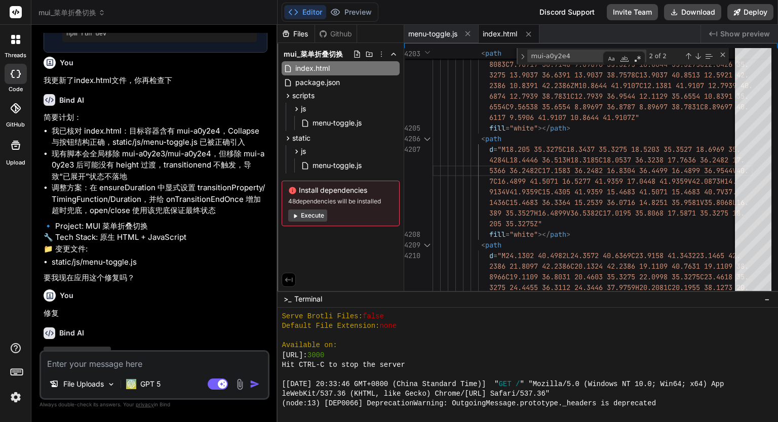
scroll to position [1834, 0]
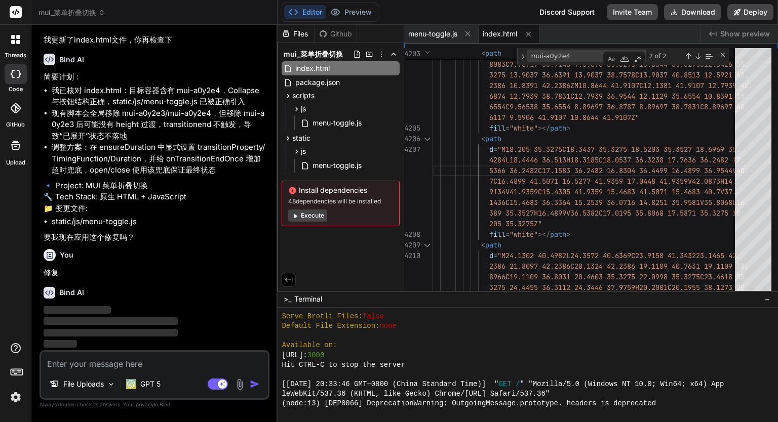
click at [383, 29] on div "Files Github" at bounding box center [340, 34] width 126 height 18
click at [22, 248] on div "threads code GitHub Upload" at bounding box center [15, 211] width 31 height 422
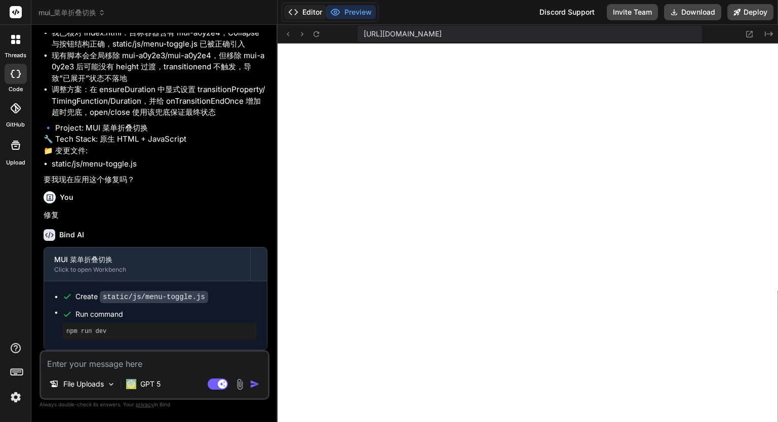
click at [313, 15] on button "Editor" at bounding box center [305, 12] width 42 height 14
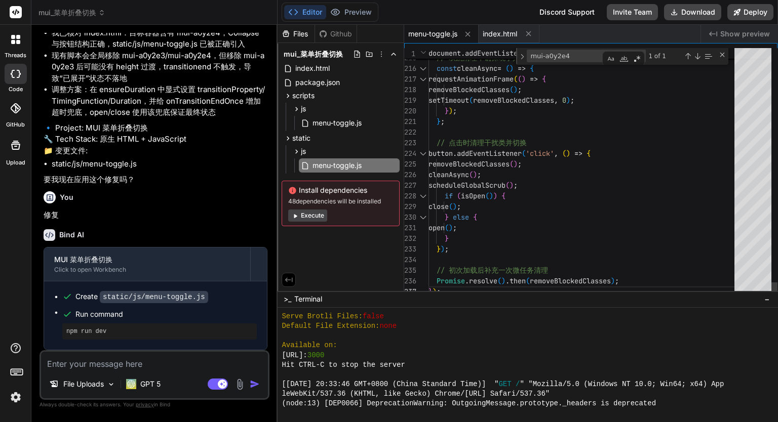
scroll to position [0, 0]
click at [502, 38] on span "index.html" at bounding box center [500, 34] width 34 height 10
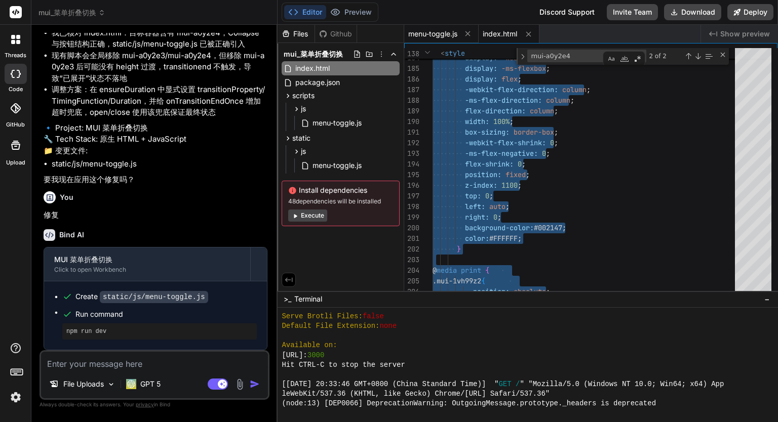
click at [448, 33] on span "menu-toggle.js" at bounding box center [432, 34] width 49 height 10
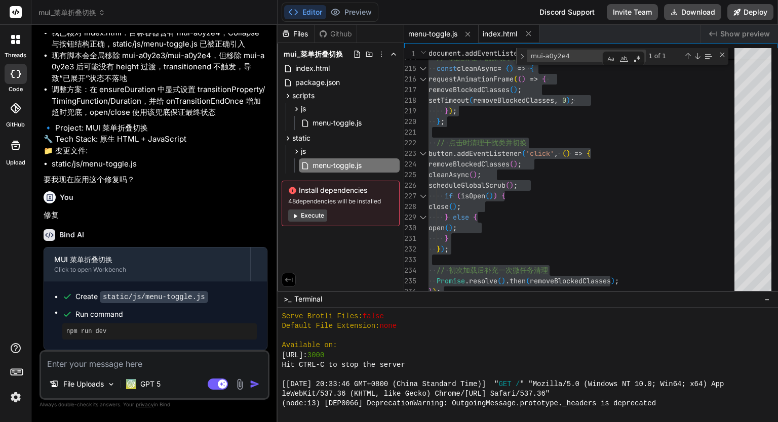
click at [504, 34] on span "index.html" at bounding box center [500, 34] width 34 height 10
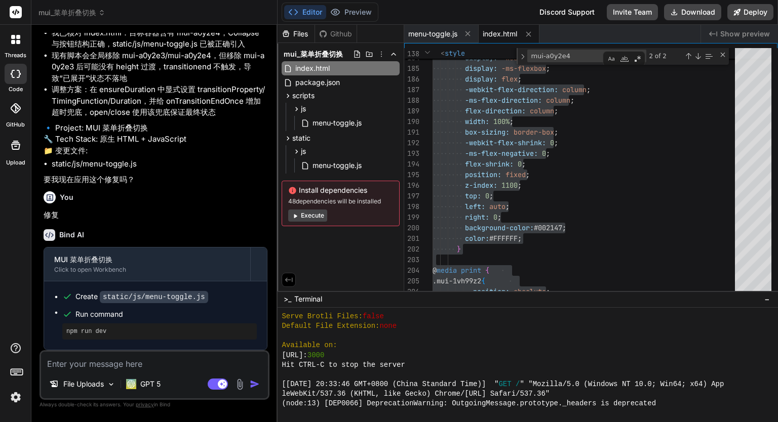
click at [163, 360] on textarea at bounding box center [154, 361] width 227 height 18
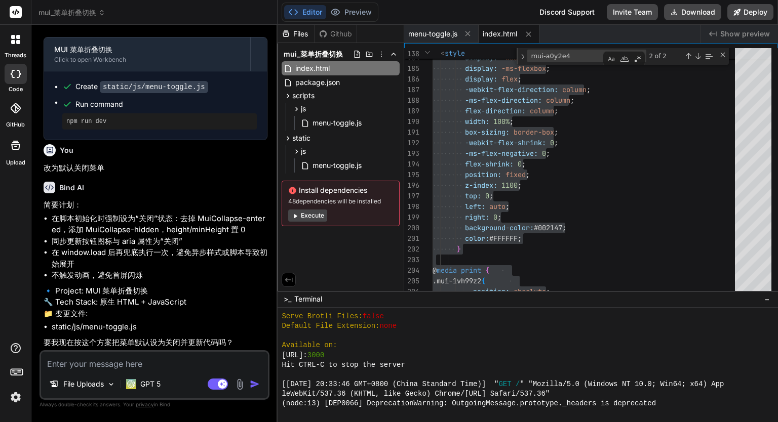
scroll to position [2124, 0]
click at [140, 367] on textarea at bounding box center [154, 361] width 227 height 18
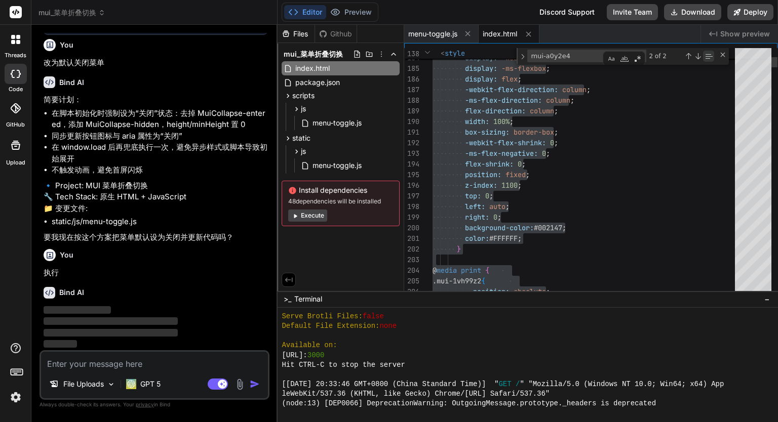
click at [709, 54] on div "Find in Selection (Alt+L)" at bounding box center [708, 56] width 11 height 11
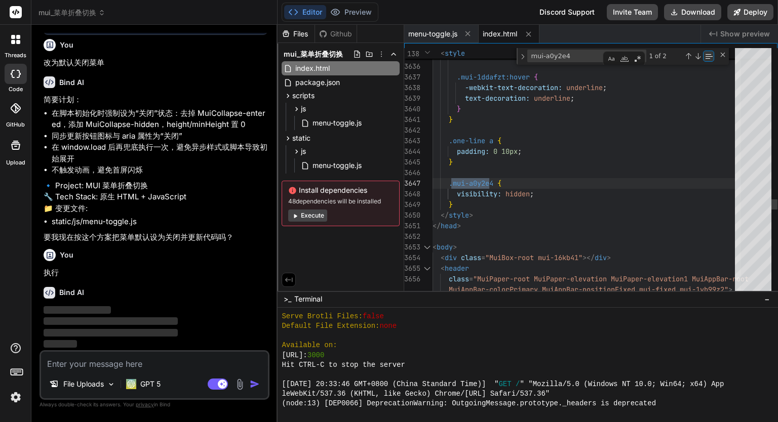
click at [709, 54] on div "Find in Selection (Alt+L)" at bounding box center [708, 56] width 11 height 11
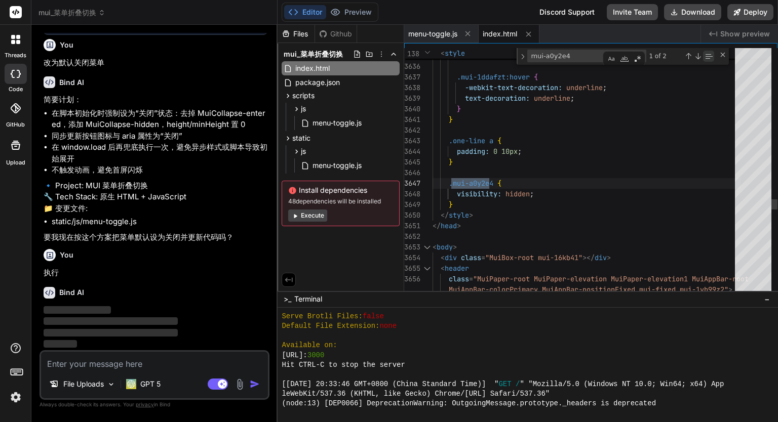
click at [709, 54] on div "Find in Selection (Alt+L)" at bounding box center [708, 56] width 11 height 11
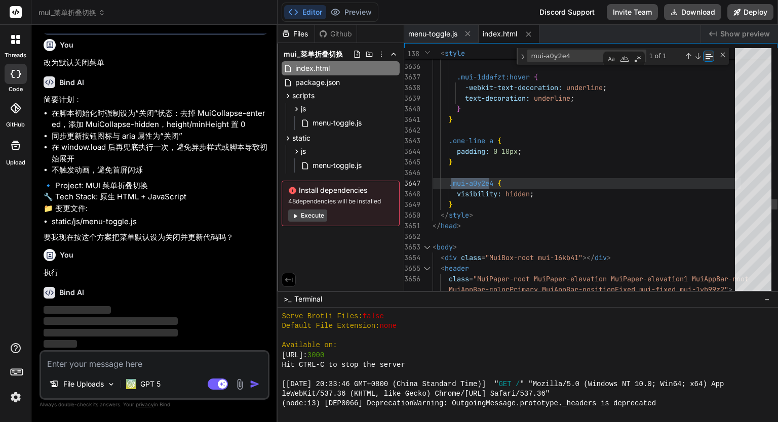
click at [710, 59] on div "Find in Selection (Alt+L)" at bounding box center [708, 56] width 11 height 11
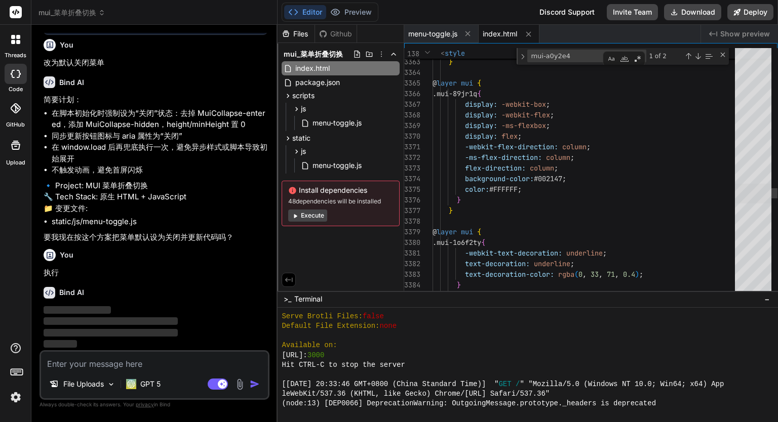
click at [742, 187] on div at bounding box center [753, 194] width 36 height 20
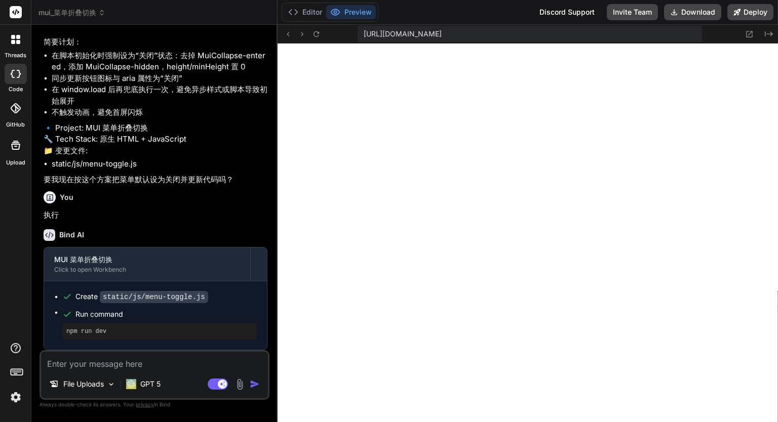
scroll to position [2287, 0]
click at [314, 16] on button "Editor" at bounding box center [305, 12] width 42 height 14
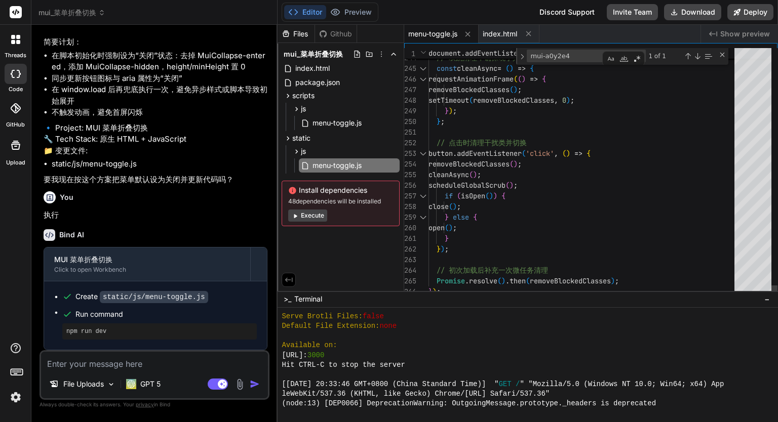
scroll to position [0, 0]
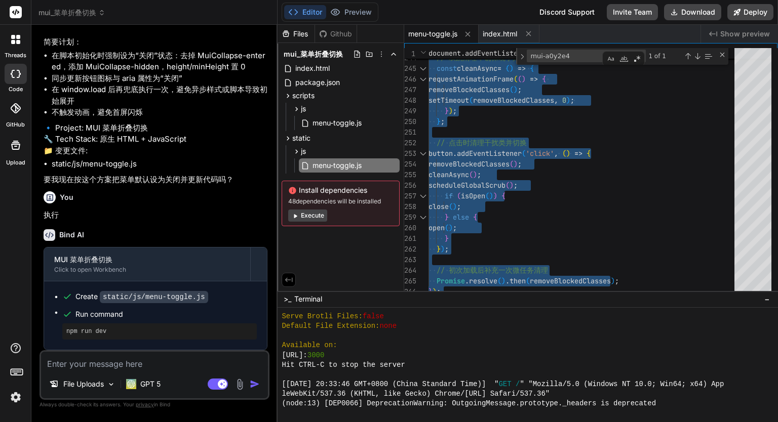
click at [445, 37] on span "menu-toggle.js" at bounding box center [432, 34] width 49 height 10
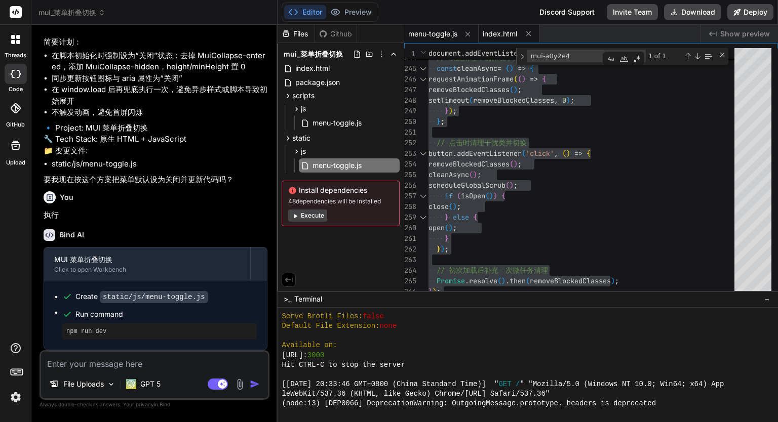
click at [494, 33] on span "index.html" at bounding box center [500, 34] width 34 height 10
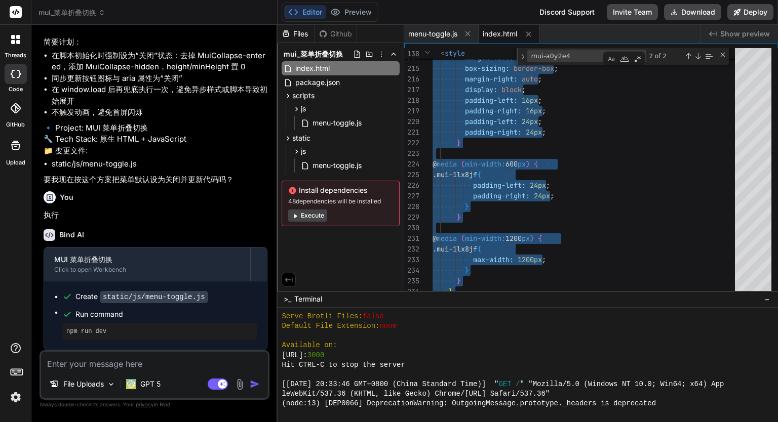
click at [116, 357] on textarea at bounding box center [154, 361] width 227 height 18
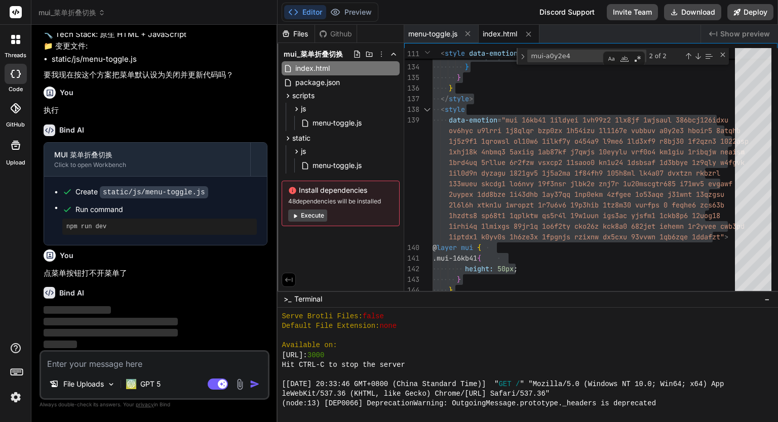
scroll to position [2392, 0]
click at [394, 94] on icon at bounding box center [393, 96] width 8 height 8
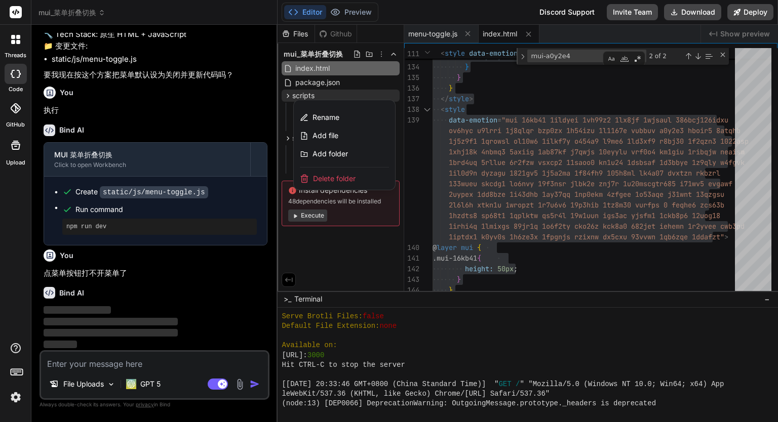
click at [350, 176] on span "Delete folder" at bounding box center [334, 179] width 43 height 10
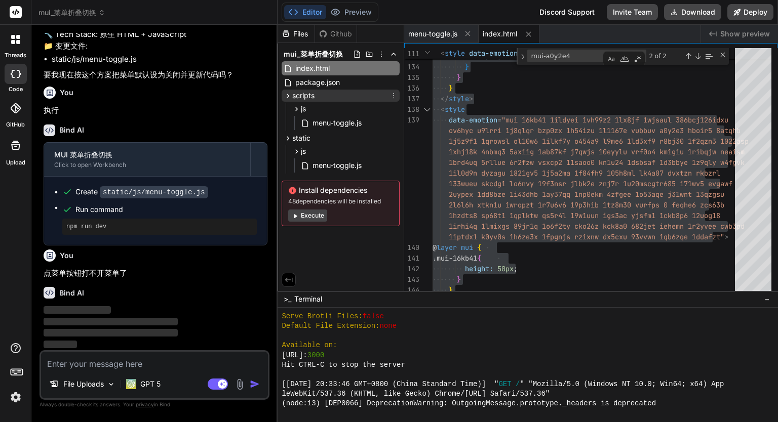
click at [393, 94] on icon at bounding box center [393, 96] width 8 height 8
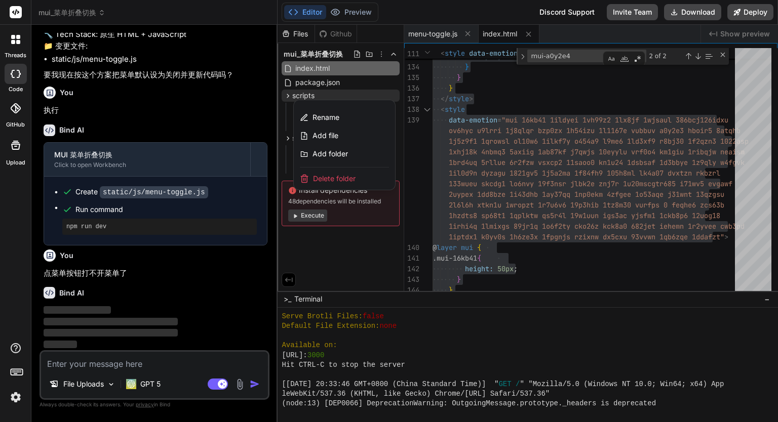
click at [394, 94] on div at bounding box center [527, 224] width 500 height 398
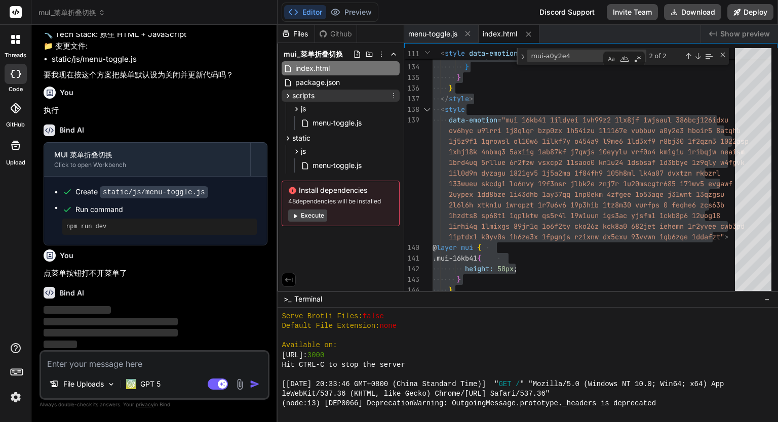
click at [394, 94] on icon at bounding box center [393, 96] width 8 height 8
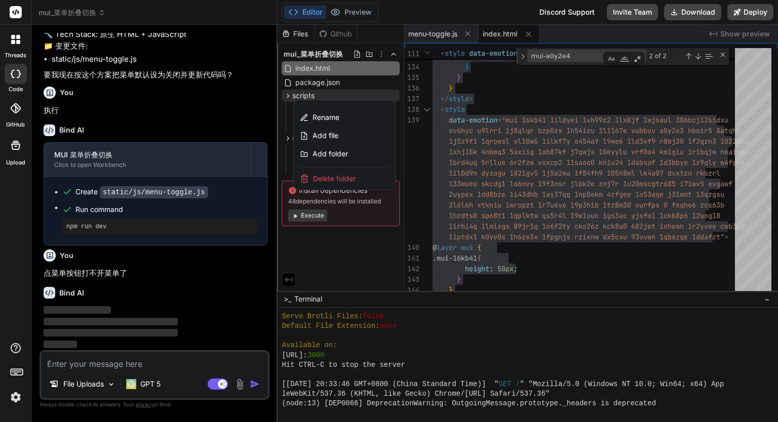
click at [356, 175] on div "Delete folder" at bounding box center [344, 179] width 101 height 22
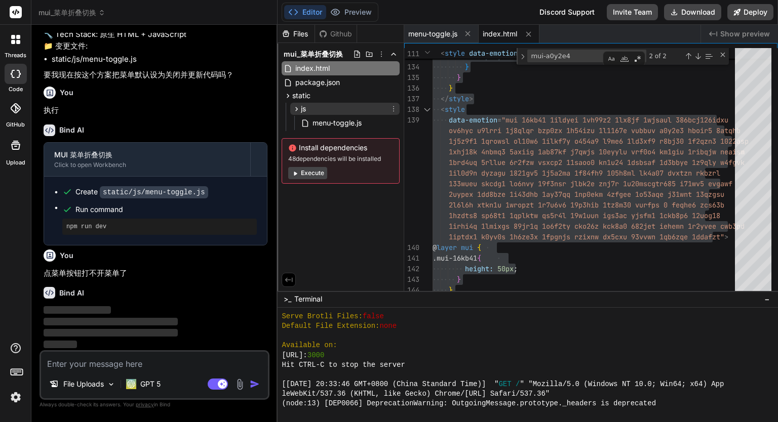
click at [354, 108] on div "js" at bounding box center [344, 109] width 109 height 12
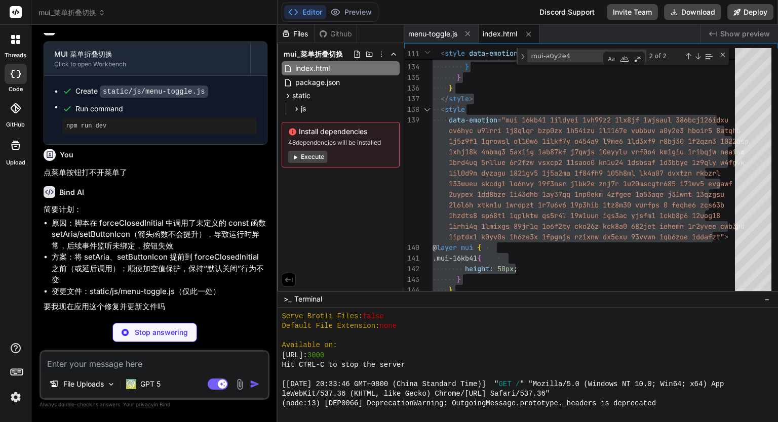
scroll to position [2445, 0]
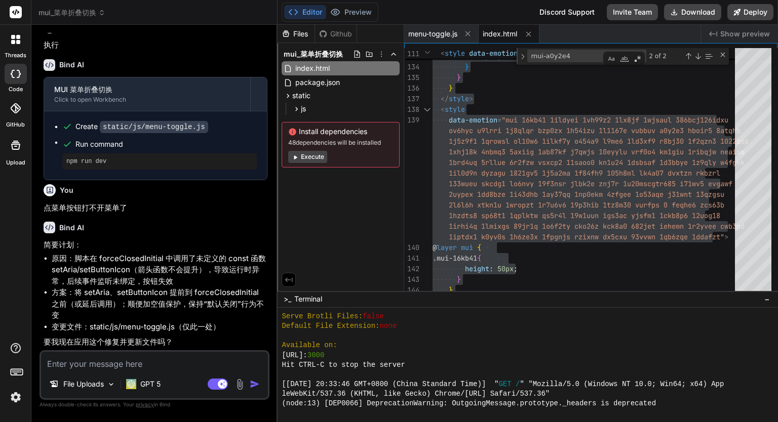
click at [164, 360] on textarea at bounding box center [154, 361] width 227 height 18
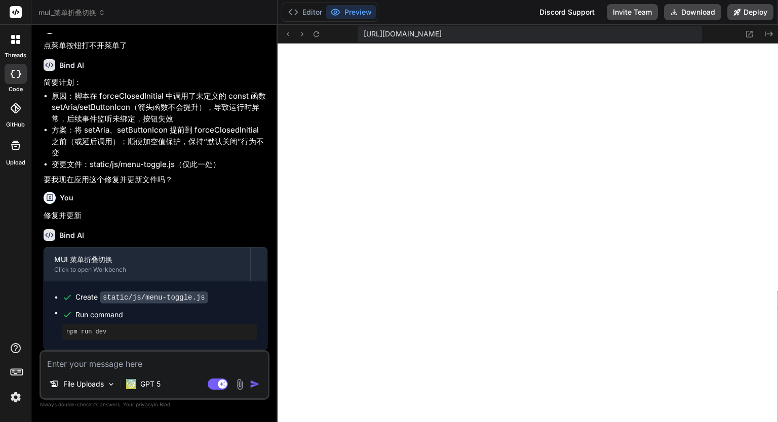
scroll to position [2551, 0]
click at [307, 16] on button "Editor" at bounding box center [305, 12] width 42 height 14
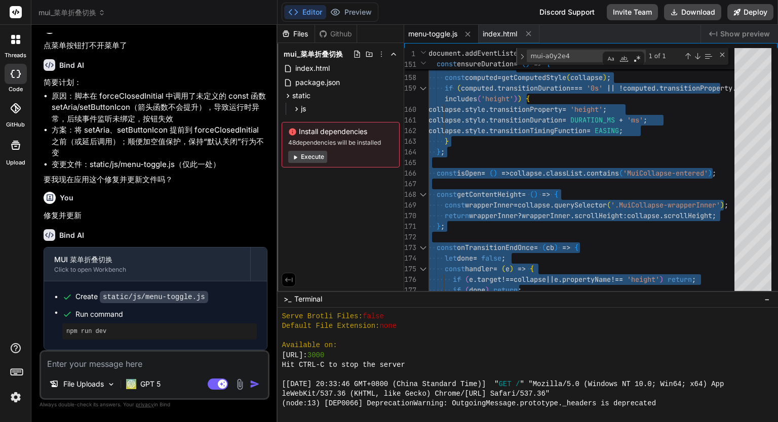
click at [434, 34] on span "menu-toggle.js" at bounding box center [432, 34] width 49 height 10
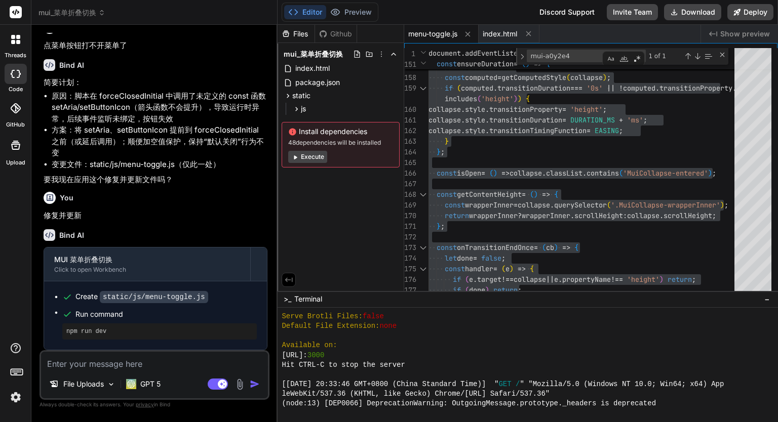
click at [335, 33] on div "Github" at bounding box center [336, 34] width 42 height 10
click at [492, 34] on span "index.html" at bounding box center [500, 34] width 34 height 10
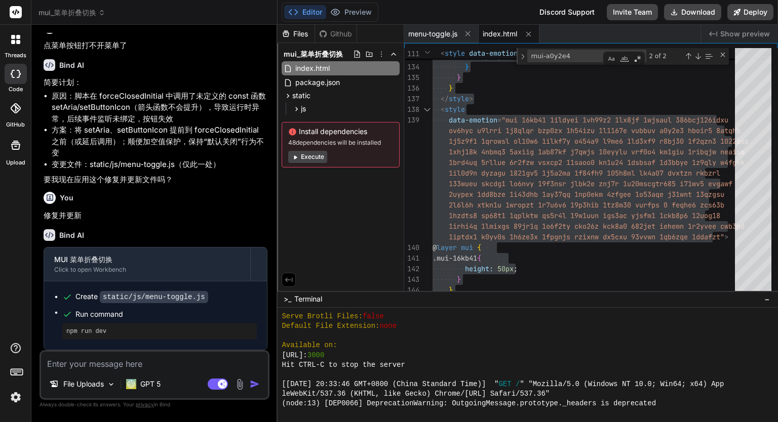
click at [85, 17] on span "mui_菜单折叠切换" at bounding box center [71, 13] width 67 height 10
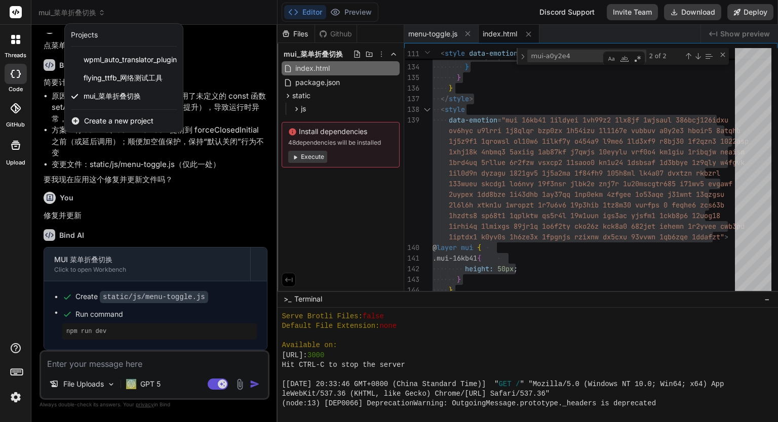
click at [85, 17] on div at bounding box center [389, 211] width 778 height 422
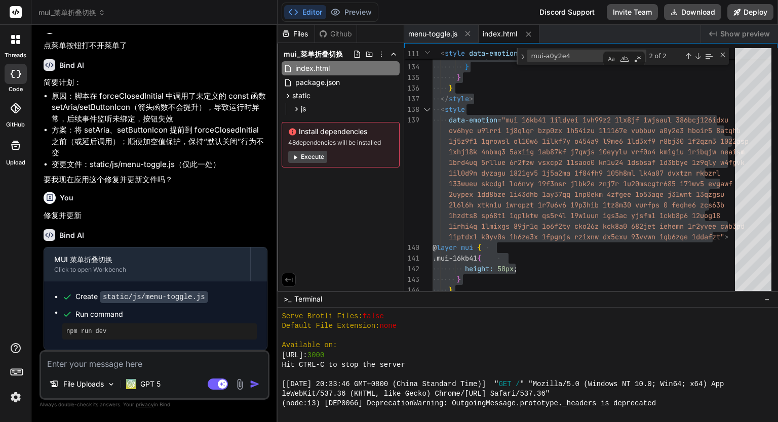
click at [85, 17] on span "mui_菜单折叠切换" at bounding box center [71, 13] width 67 height 10
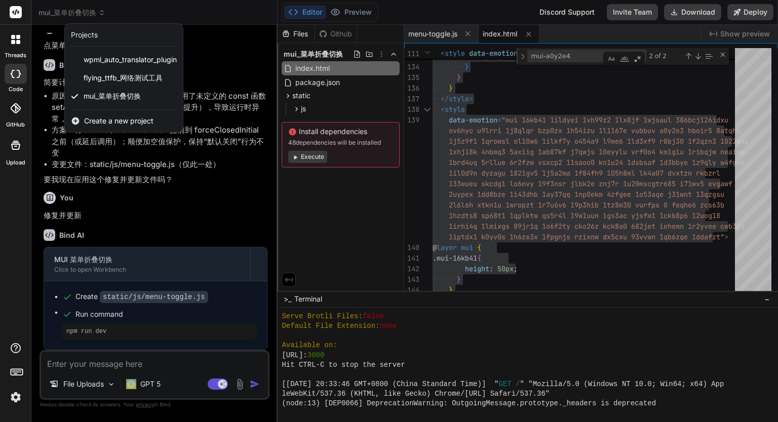
click at [121, 120] on span "Create a new project" at bounding box center [118, 121] width 69 height 10
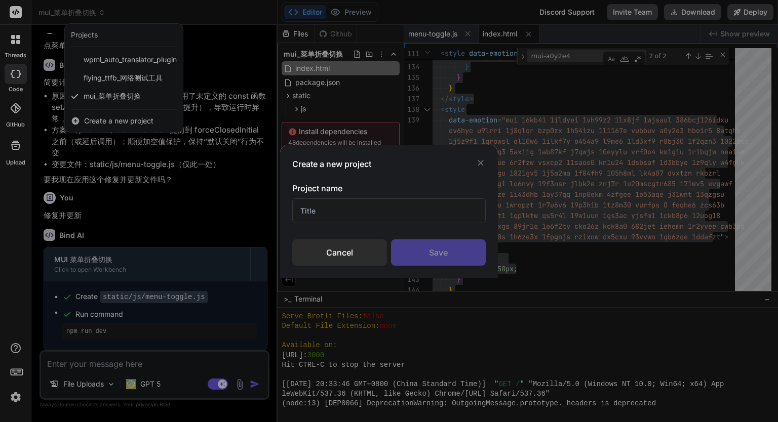
click at [121, 120] on div "Create a new project Project name Cancel Save" at bounding box center [389, 211] width 778 height 422
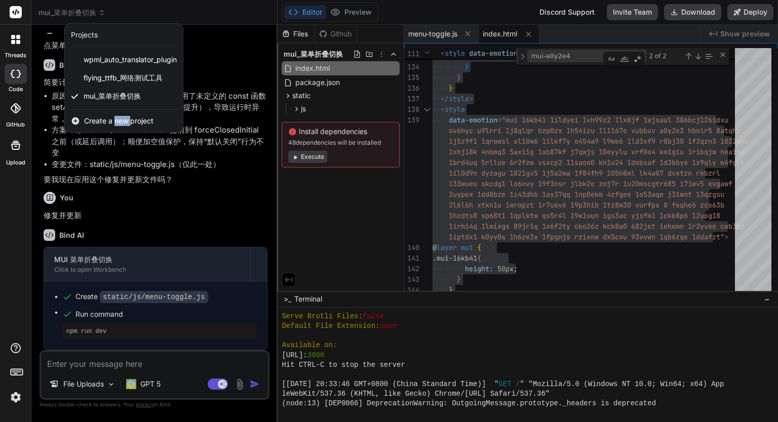
click at [121, 120] on span "Create a new project" at bounding box center [118, 121] width 69 height 10
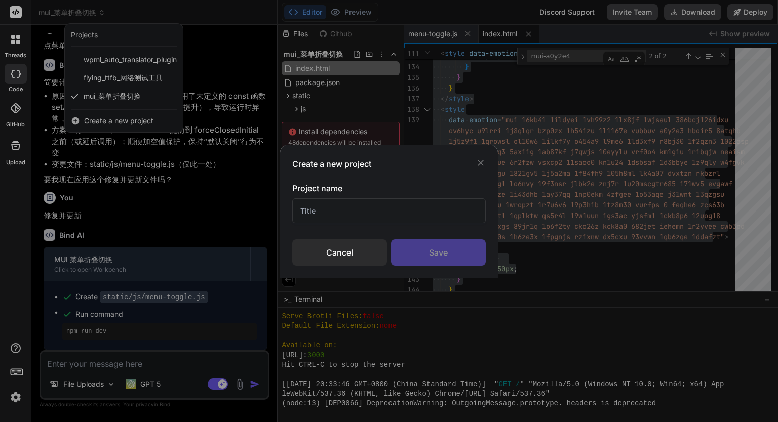
click at [330, 214] on input "text" at bounding box center [388, 211] width 193 height 25
click at [334, 260] on div "Cancel" at bounding box center [339, 253] width 95 height 26
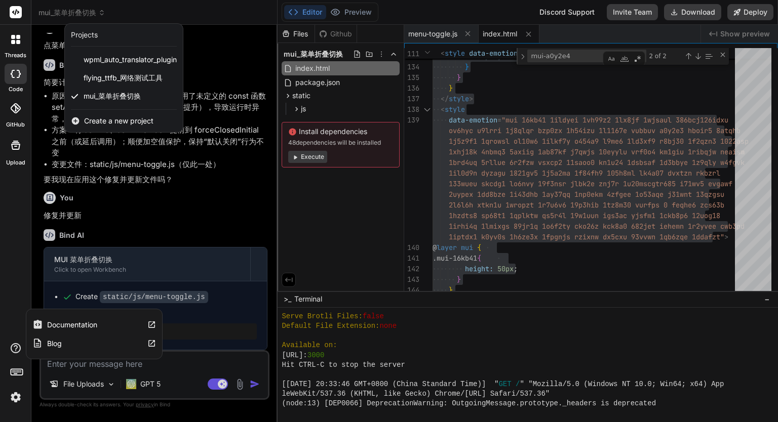
click at [14, 349] on icon at bounding box center [16, 348] width 12 height 12
click at [14, 399] on img at bounding box center [15, 397] width 17 height 17
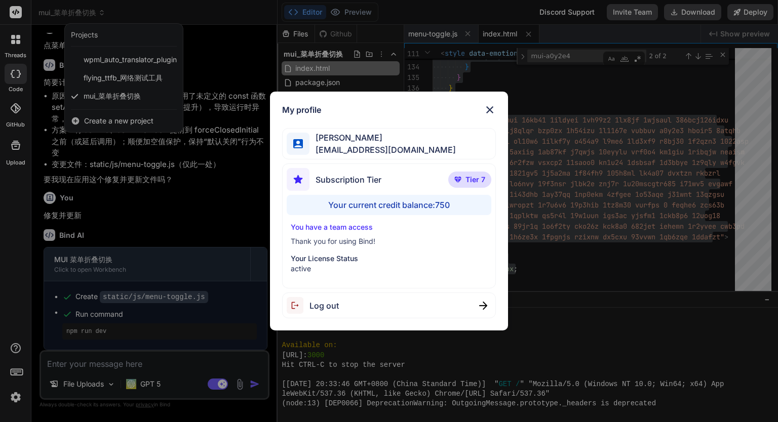
click at [14, 399] on div "My profile Eric Lee ohiwello@gmail.com Subscription Tier Tier 7 Your current cr…" at bounding box center [389, 211] width 778 height 422
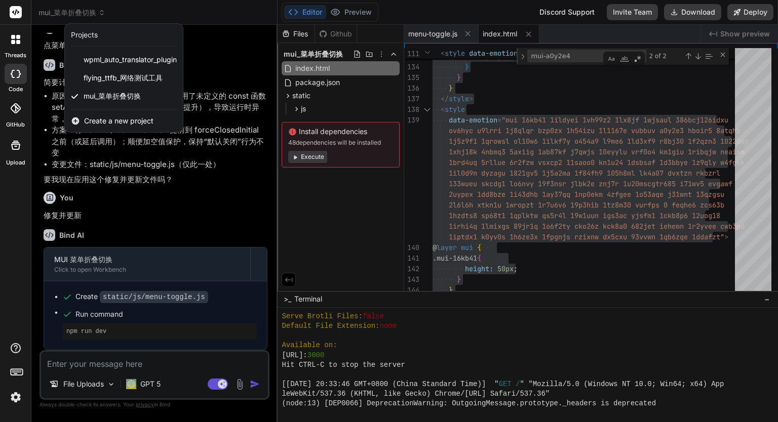
click at [15, 44] on div at bounding box center [15, 39] width 21 height 21
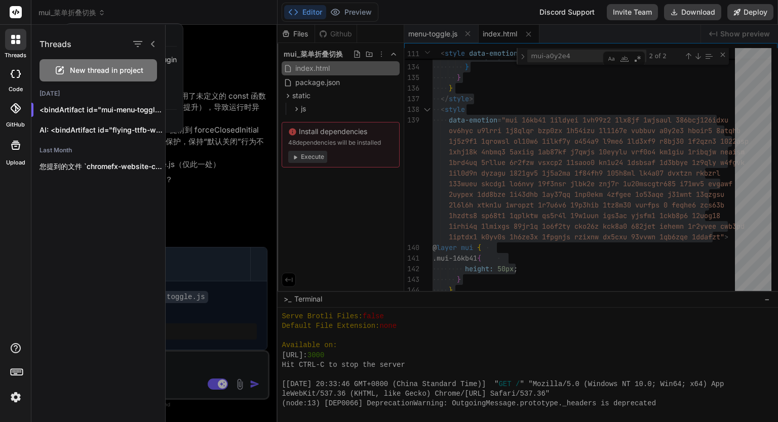
click at [21, 13] on rect at bounding box center [16, 12] width 12 height 12
click at [15, 13] on icon at bounding box center [16, 12] width 8 height 6
click at [22, 113] on div at bounding box center [16, 108] width 22 height 22
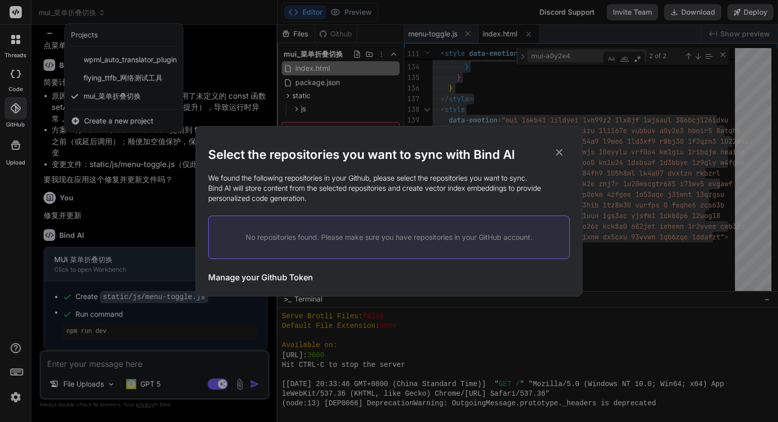
click at [20, 251] on div "Select the repositories you want to sync with Bind AI We found the following re…" at bounding box center [389, 211] width 778 height 422
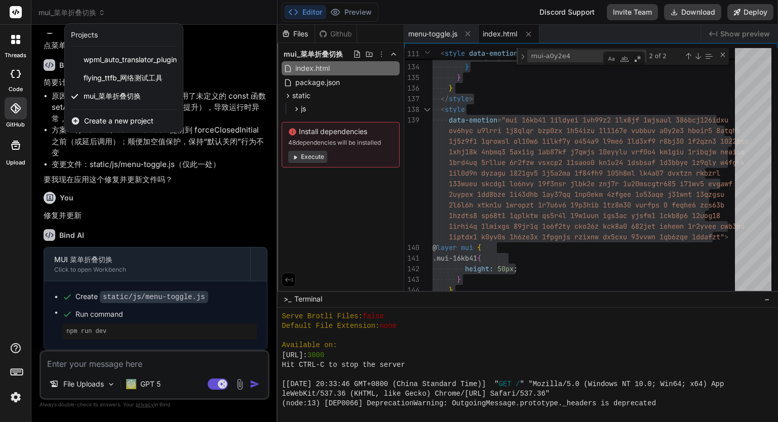
click at [347, 35] on div at bounding box center [389, 211] width 778 height 422
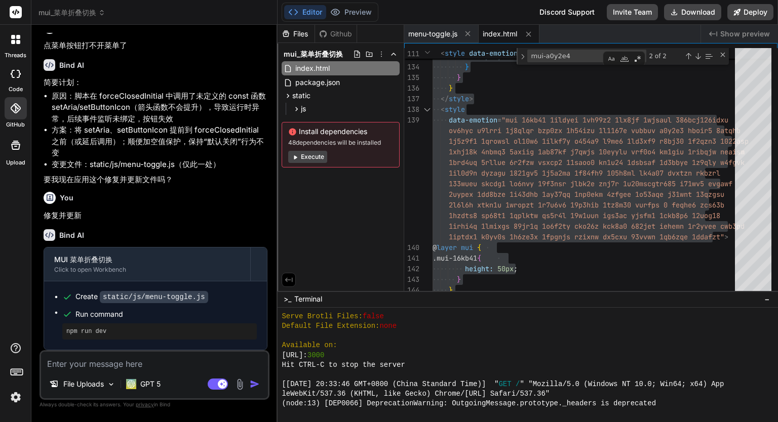
click at [347, 35] on div "Github" at bounding box center [336, 34] width 42 height 10
click at [18, 117] on div at bounding box center [16, 108] width 22 height 22
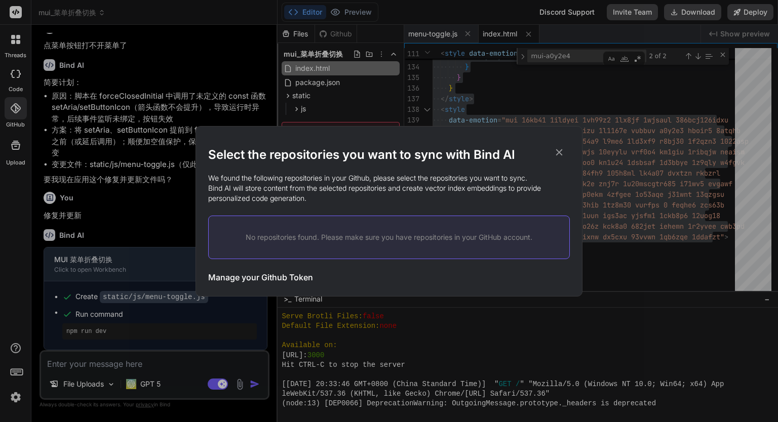
click at [305, 231] on div "No repositories found. Please make sure you have repositories in your GitHub ac…" at bounding box center [389, 238] width 362 height 44
click at [256, 274] on h3 "Manage your Github Token" at bounding box center [260, 277] width 105 height 12
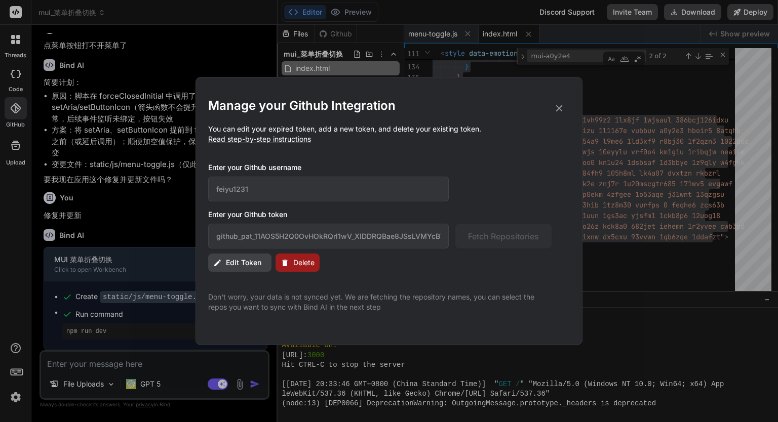
click at [559, 107] on icon at bounding box center [558, 108] width 11 height 11
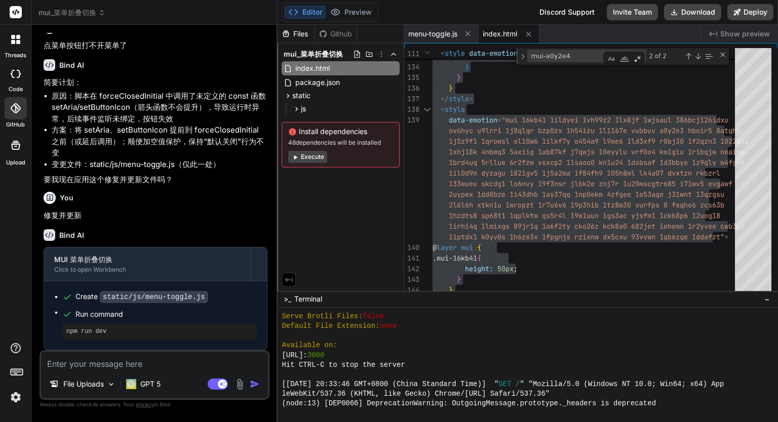
click at [20, 109] on icon at bounding box center [16, 108] width 10 height 10
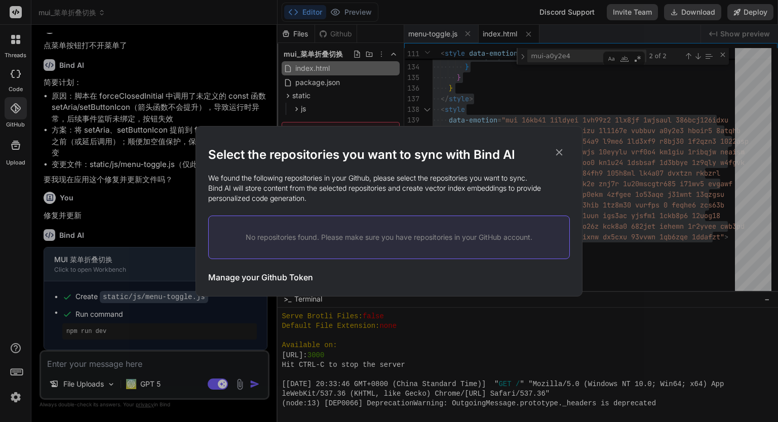
click at [15, 43] on div "Select the repositories you want to sync with Bind AI We found the following re…" at bounding box center [389, 211] width 778 height 422
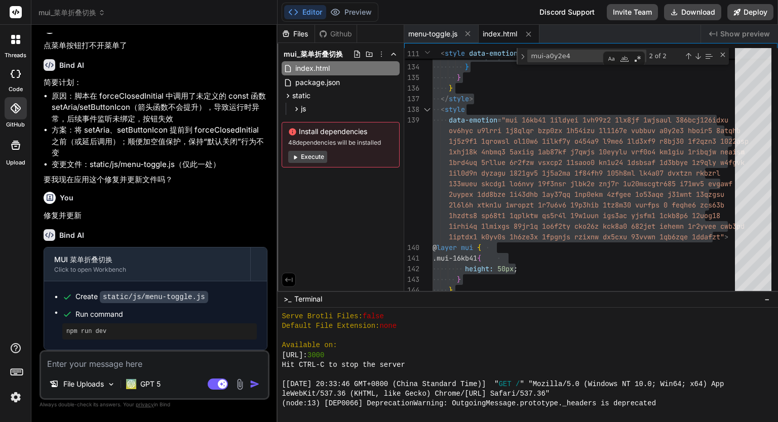
click at [15, 43] on icon at bounding box center [15, 39] width 9 height 9
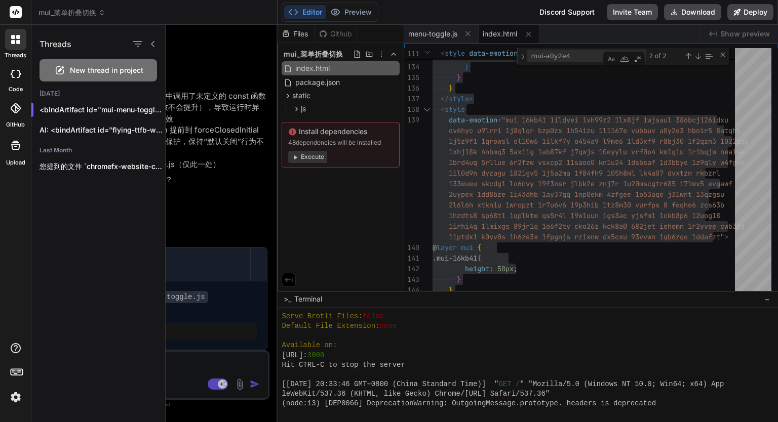
click at [20, 73] on icon at bounding box center [19, 74] width 4 height 8
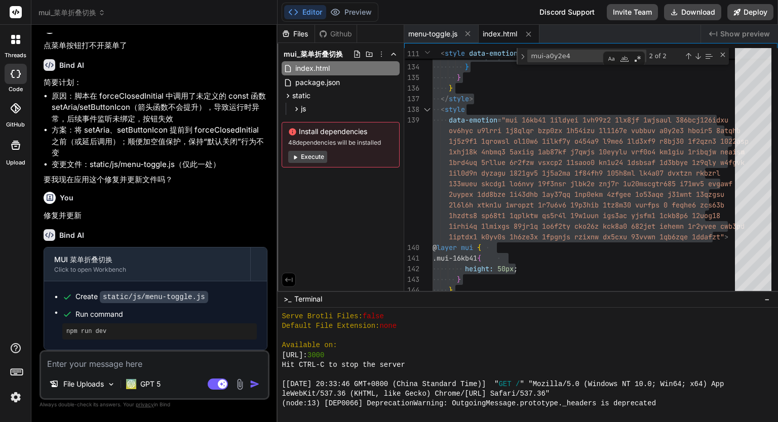
click at [20, 73] on icon at bounding box center [19, 74] width 4 height 8
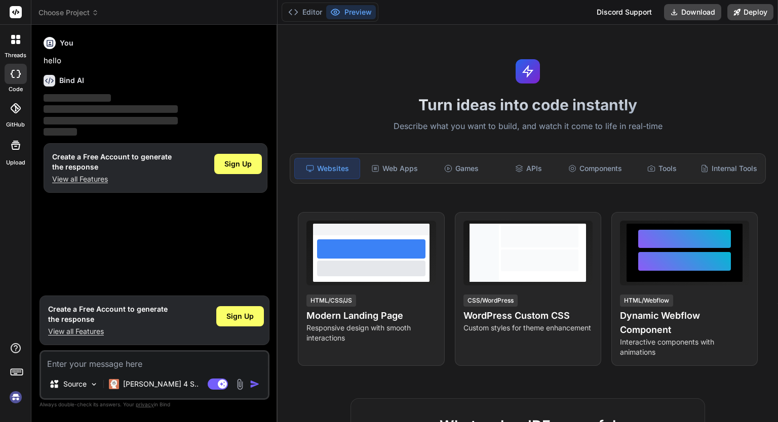
type textarea "x"
click at [18, 148] on icon at bounding box center [15, 145] width 9 height 9
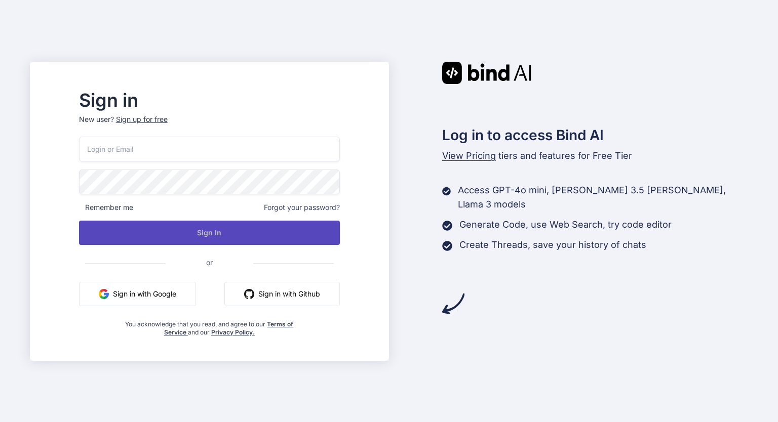
type input "[EMAIL_ADDRESS][DOMAIN_NAME]"
click at [203, 226] on button "Sign In" at bounding box center [209, 233] width 261 height 24
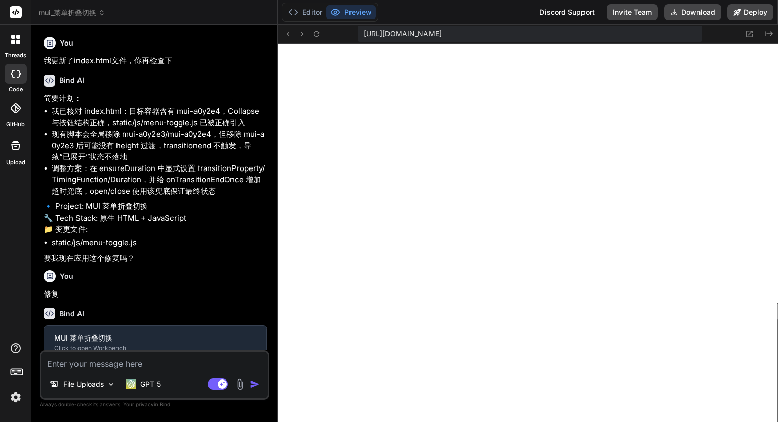
type textarea "x"
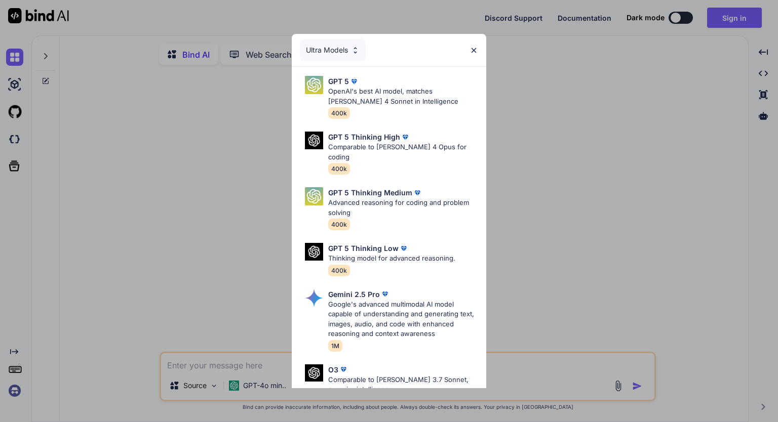
click at [199, 96] on div "Ultra Models GPT 5 OpenAI's best AI model, matches [PERSON_NAME] 4 Sonnet in In…" at bounding box center [389, 211] width 778 height 422
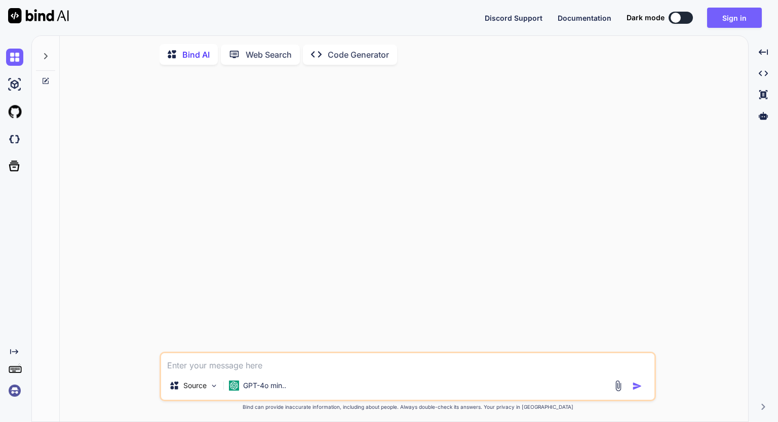
type textarea "x"
click at [758, 114] on div at bounding box center [762, 115] width 21 height 17
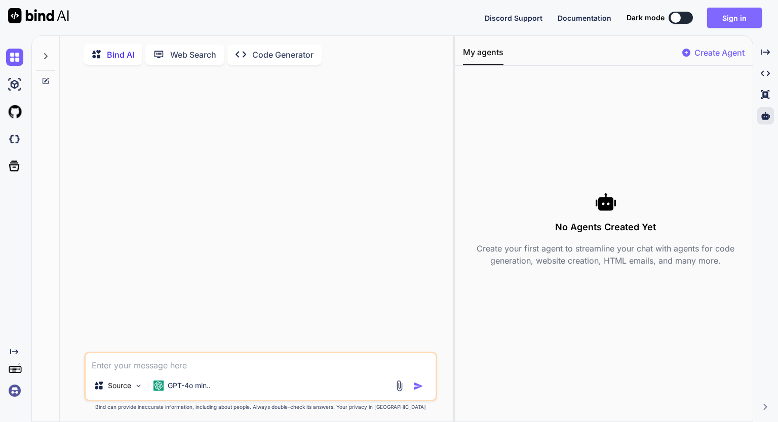
click at [731, 19] on button "Sign in" at bounding box center [734, 18] width 55 height 20
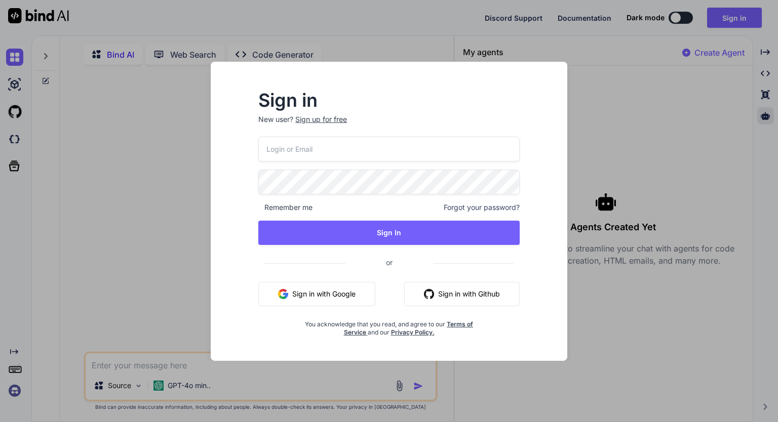
type input "ohiwello@gmail.com"
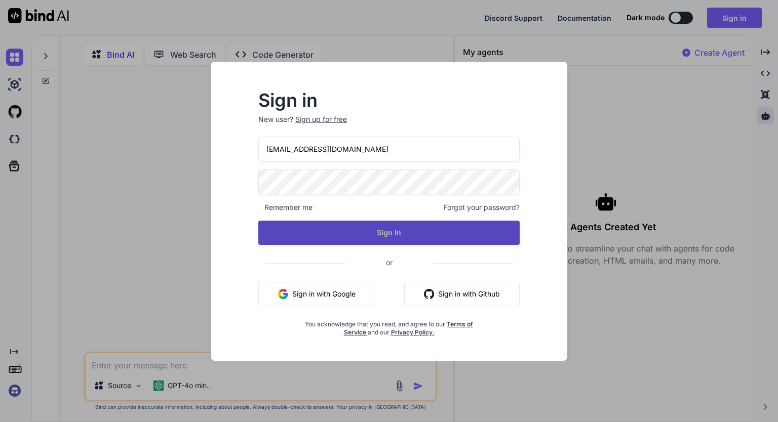
click at [351, 227] on button "Sign In" at bounding box center [388, 233] width 261 height 24
click at [372, 230] on button "Sign In" at bounding box center [388, 233] width 261 height 24
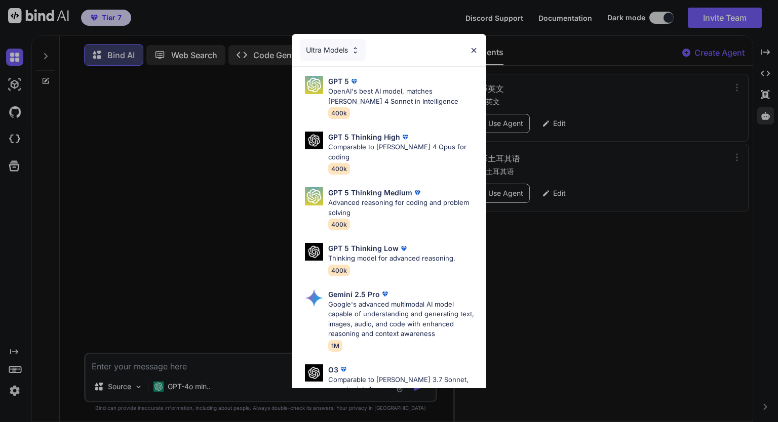
click at [473, 48] on img at bounding box center [473, 50] width 9 height 9
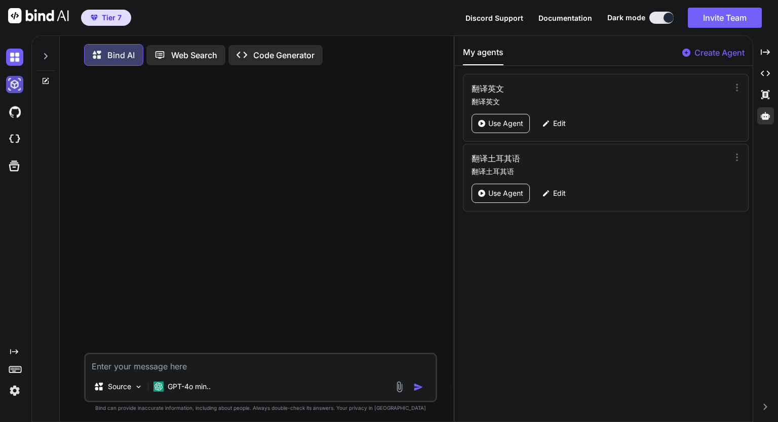
click at [17, 83] on img at bounding box center [14, 84] width 17 height 17
click at [14, 60] on img at bounding box center [14, 57] width 17 height 17
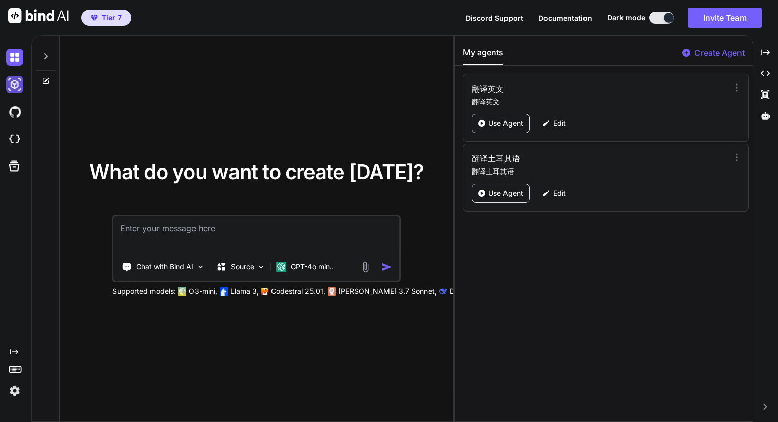
click at [14, 86] on img at bounding box center [14, 84] width 17 height 17
click at [14, 107] on img at bounding box center [14, 111] width 17 height 17
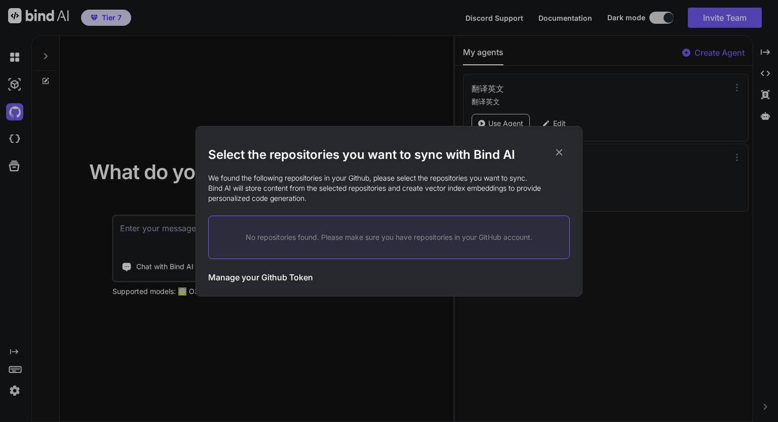
click at [557, 156] on icon at bounding box center [558, 152] width 11 height 11
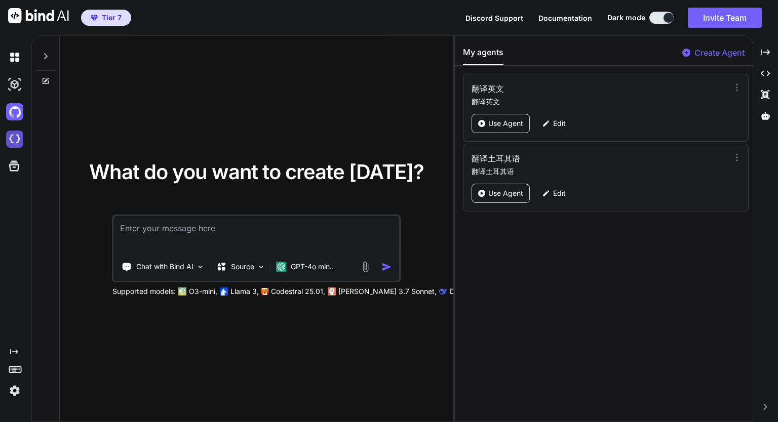
click at [12, 139] on img at bounding box center [14, 139] width 17 height 17
click at [17, 163] on icon at bounding box center [14, 166] width 11 height 11
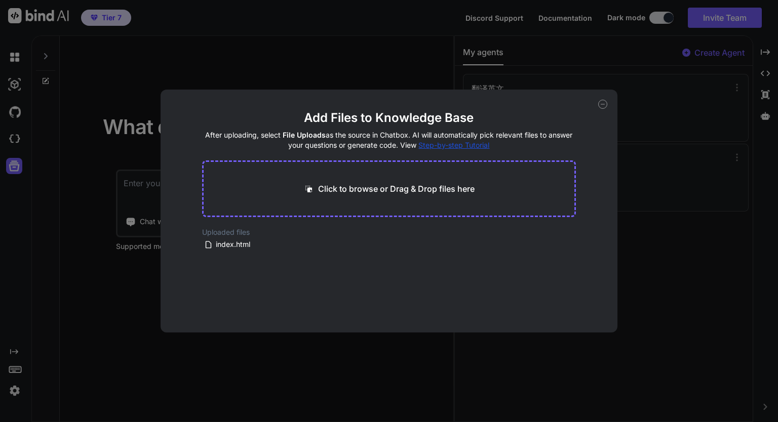
click at [94, 181] on div "Add Files to Knowledge Base After uploading, select File Uploads as the source …" at bounding box center [389, 211] width 778 height 422
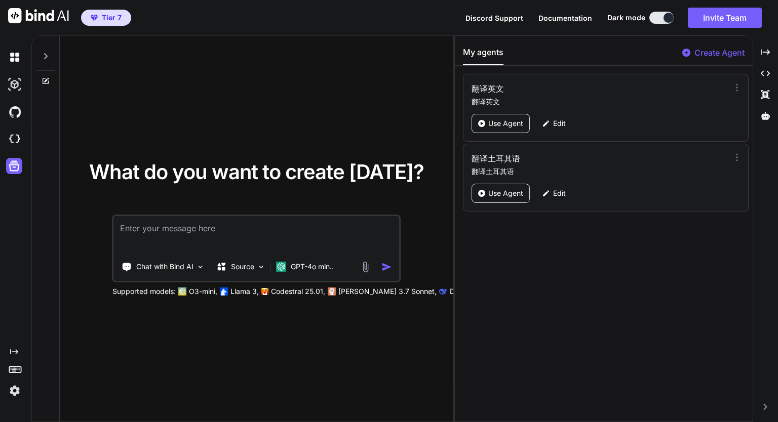
click at [18, 387] on img at bounding box center [14, 390] width 17 height 17
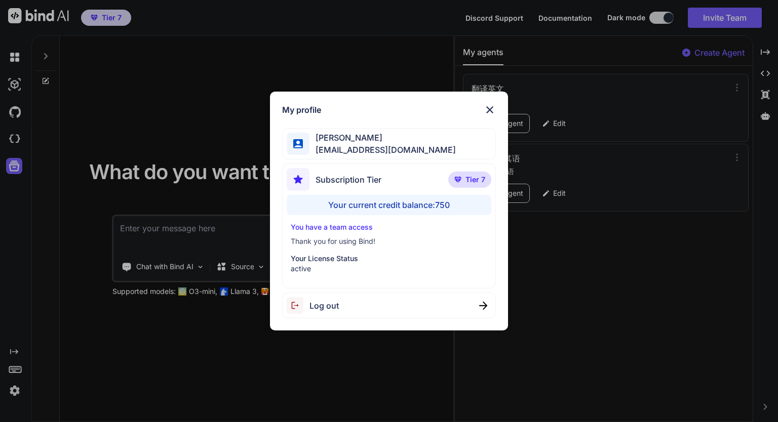
click at [61, 378] on div "My profile Eric Lee ohiwello@gmail.com Subscription Tier Tier 7 Your current cr…" at bounding box center [389, 211] width 778 height 422
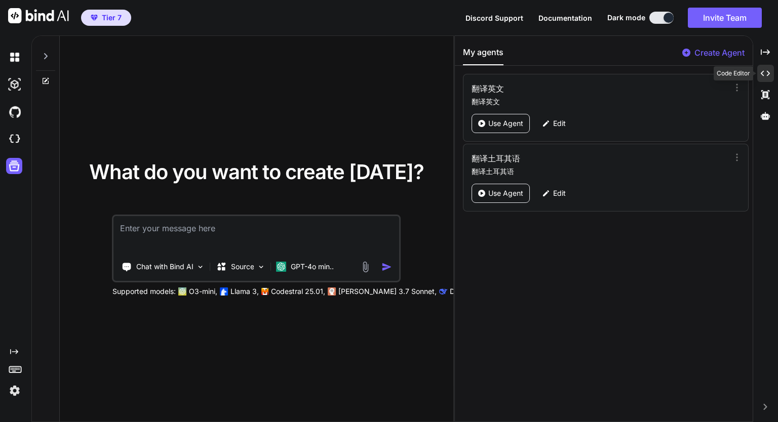
click at [769, 73] on icon at bounding box center [765, 74] width 9 height 6
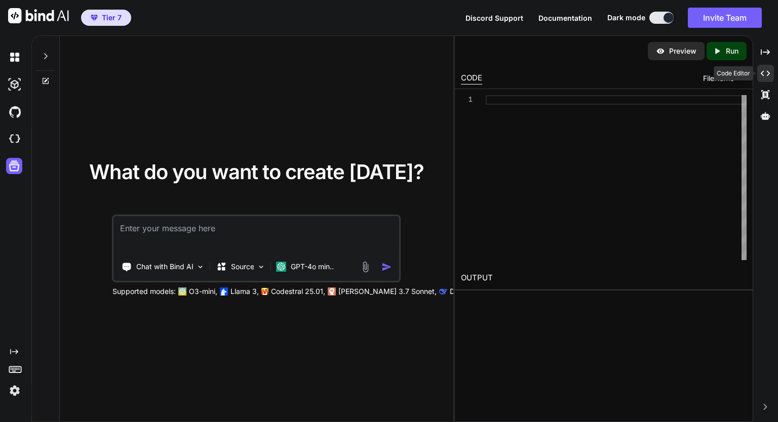
click at [769, 73] on icon at bounding box center [765, 74] width 9 height 6
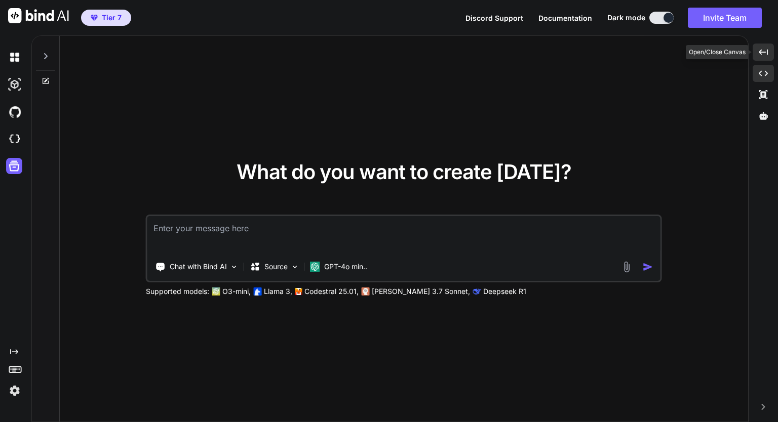
click at [768, 53] on div "Created with Pixso." at bounding box center [762, 52] width 21 height 17
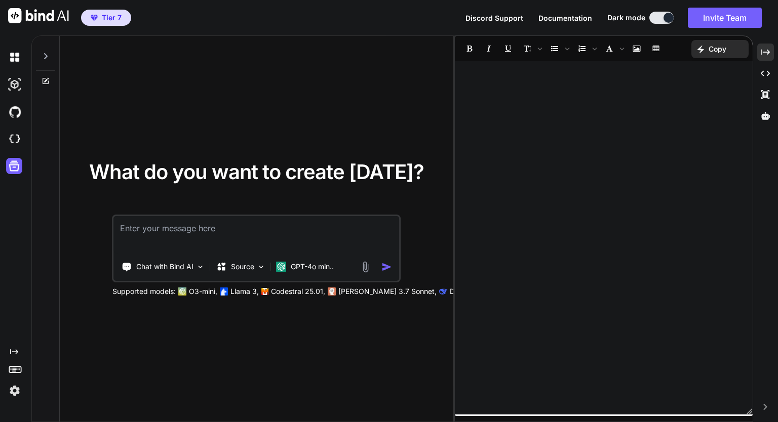
click at [496, 179] on div at bounding box center [604, 237] width 298 height 343
click at [771, 51] on div "Created with Pixso." at bounding box center [765, 52] width 17 height 17
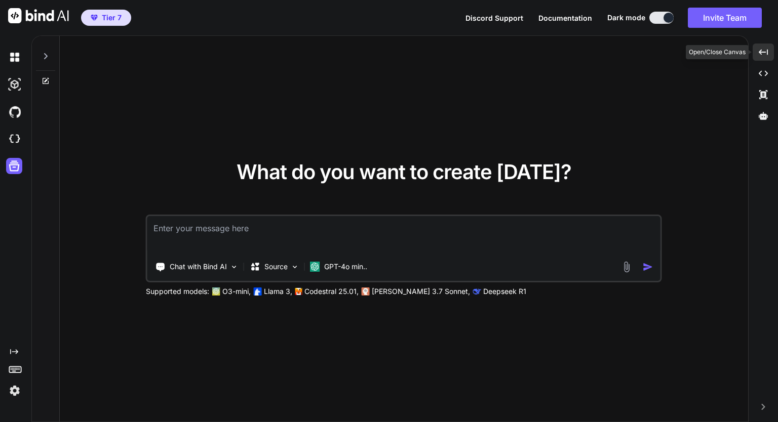
click at [771, 51] on div "Created with Pixso." at bounding box center [762, 52] width 21 height 17
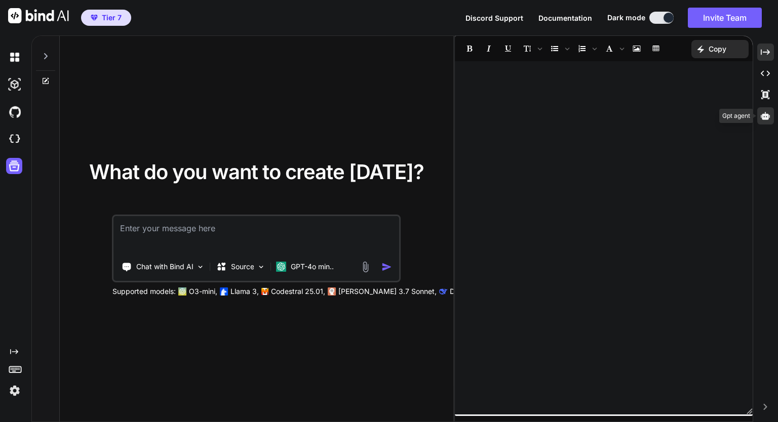
click at [767, 111] on icon at bounding box center [765, 115] width 9 height 9
type textarea "x"
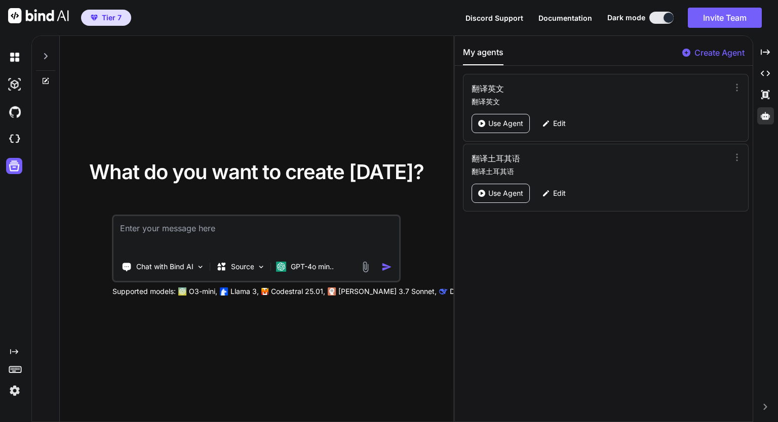
click at [497, 221] on div "My agents Create Agent 翻译英文 翻译英文 Use Agent Edit 翻译土耳其语 翻译土耳其语 Use Agent Edit" at bounding box center [604, 229] width 298 height 386
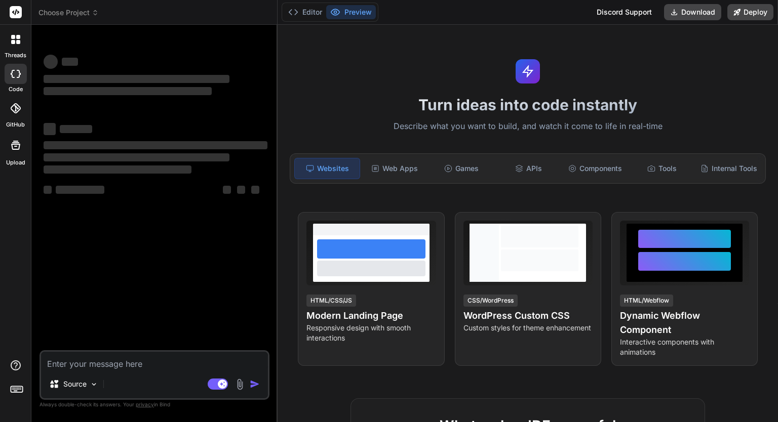
type textarea "x"
